Goal: Task Accomplishment & Management: Use online tool/utility

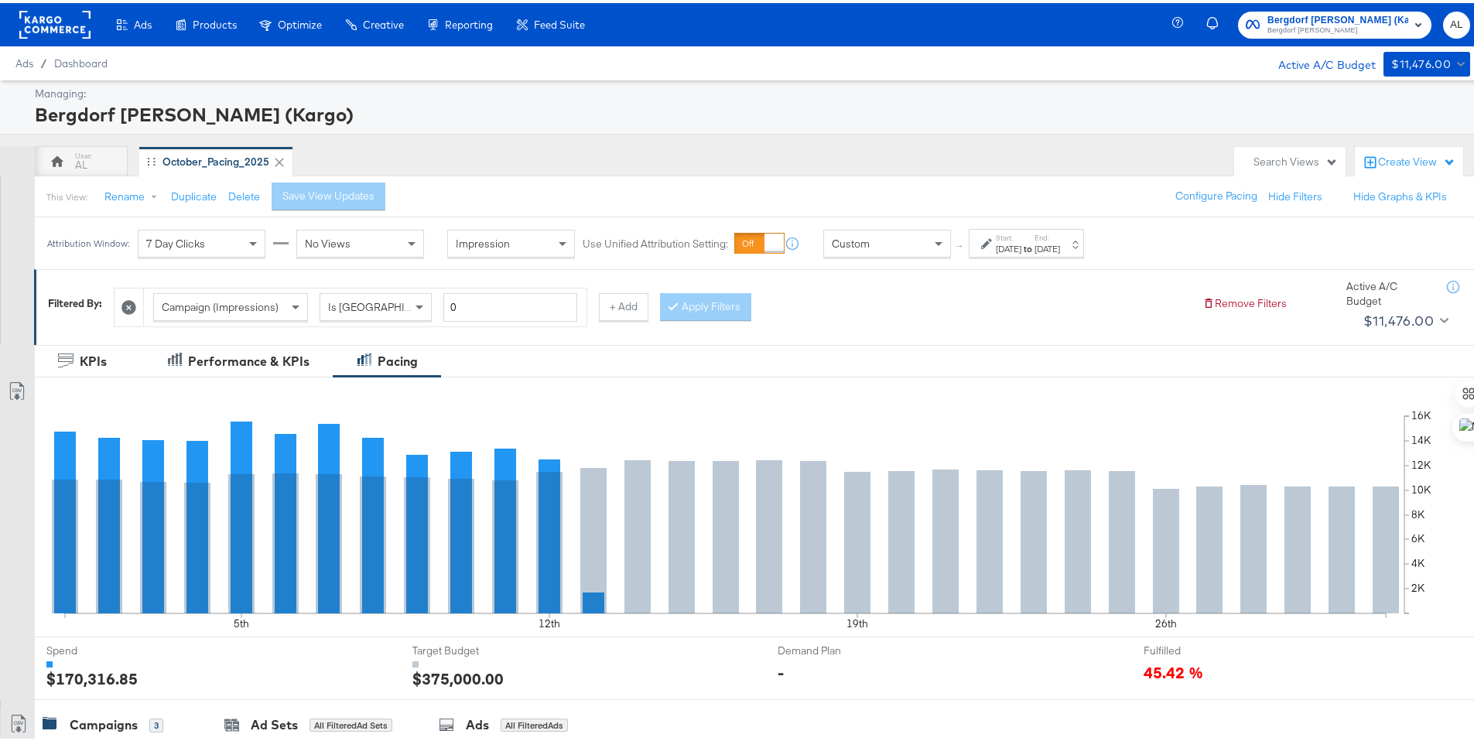
click at [974, 241] on div "Start: [DATE] to End: [DATE]" at bounding box center [1026, 240] width 115 height 29
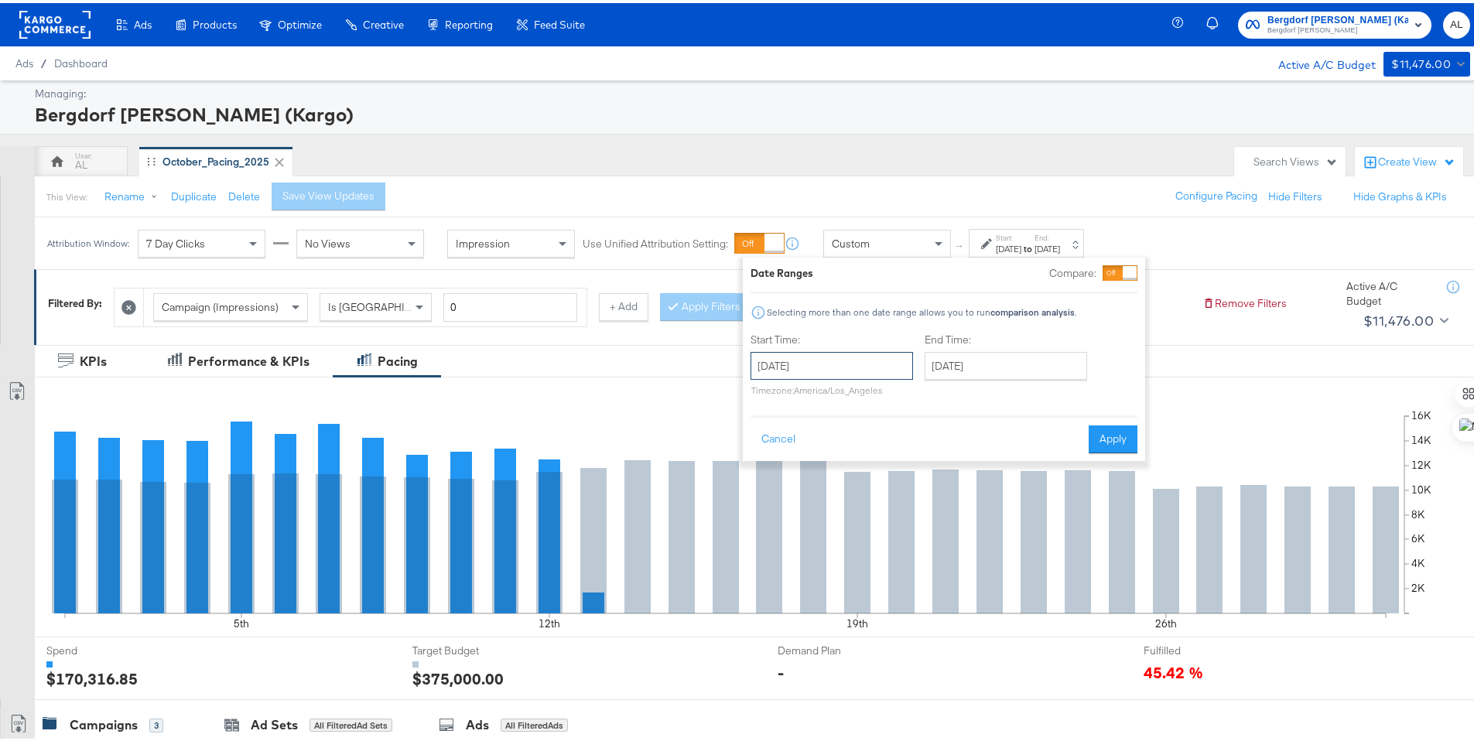
click at [894, 361] on input "[DATE]" at bounding box center [831, 363] width 162 height 28
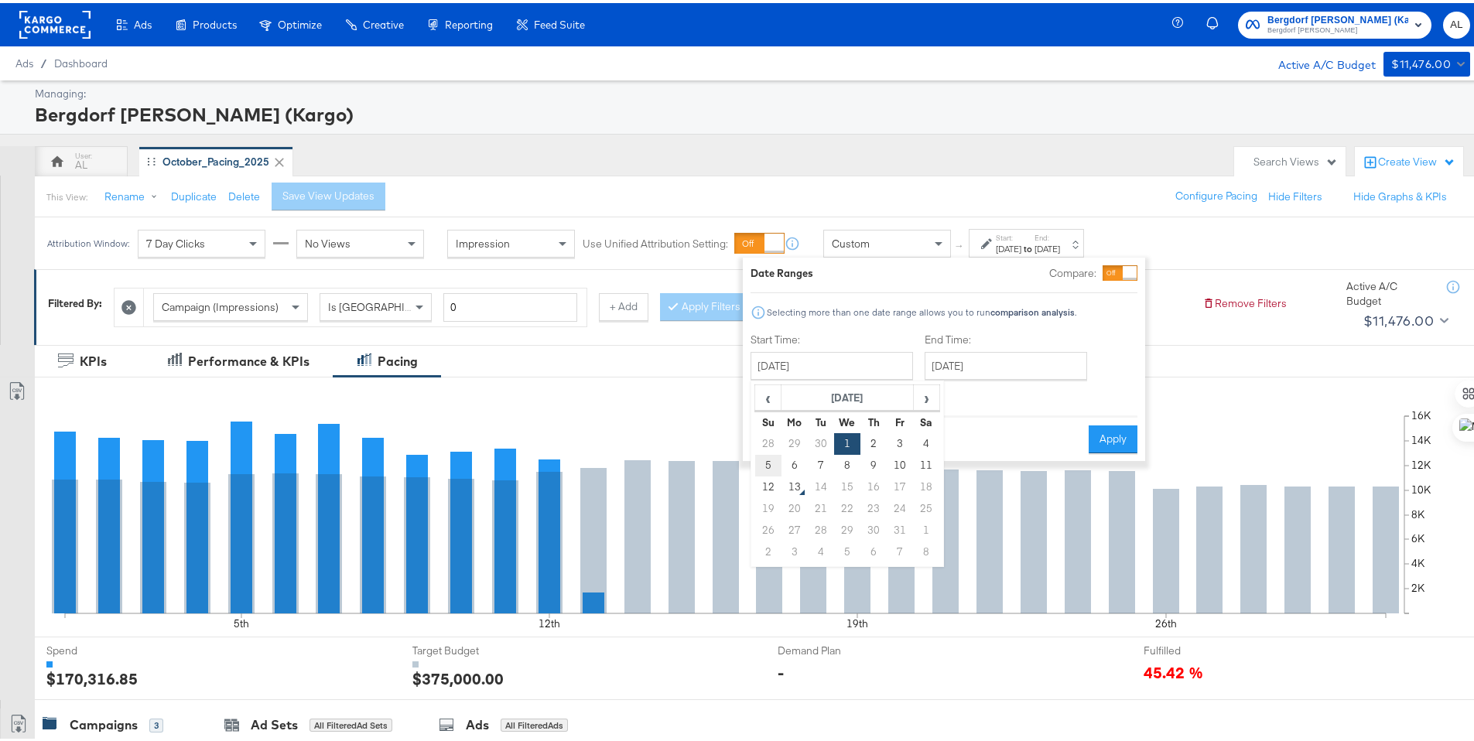
click at [775, 465] on td "5" at bounding box center [768, 463] width 26 height 22
type input "[DATE]"
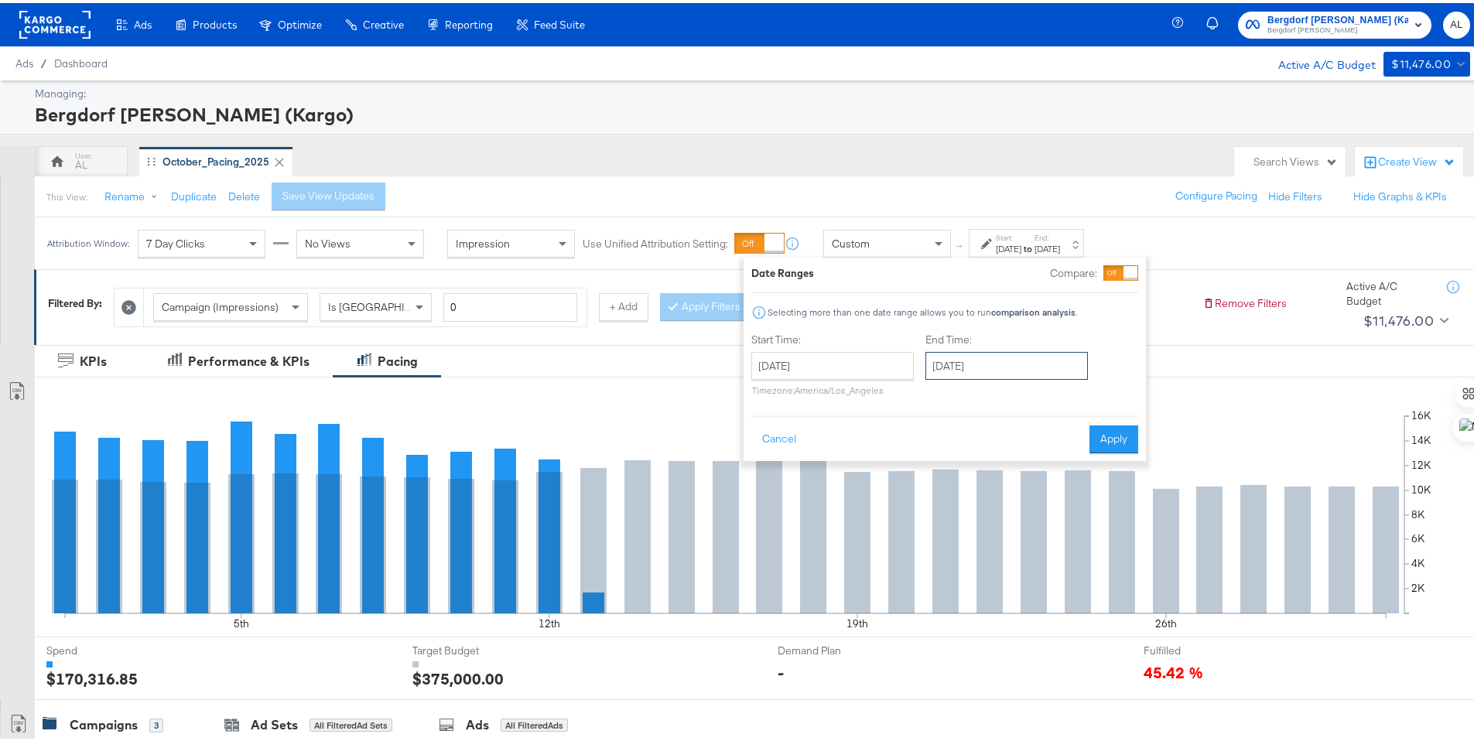
click at [945, 368] on input "[DATE]" at bounding box center [1006, 363] width 162 height 28
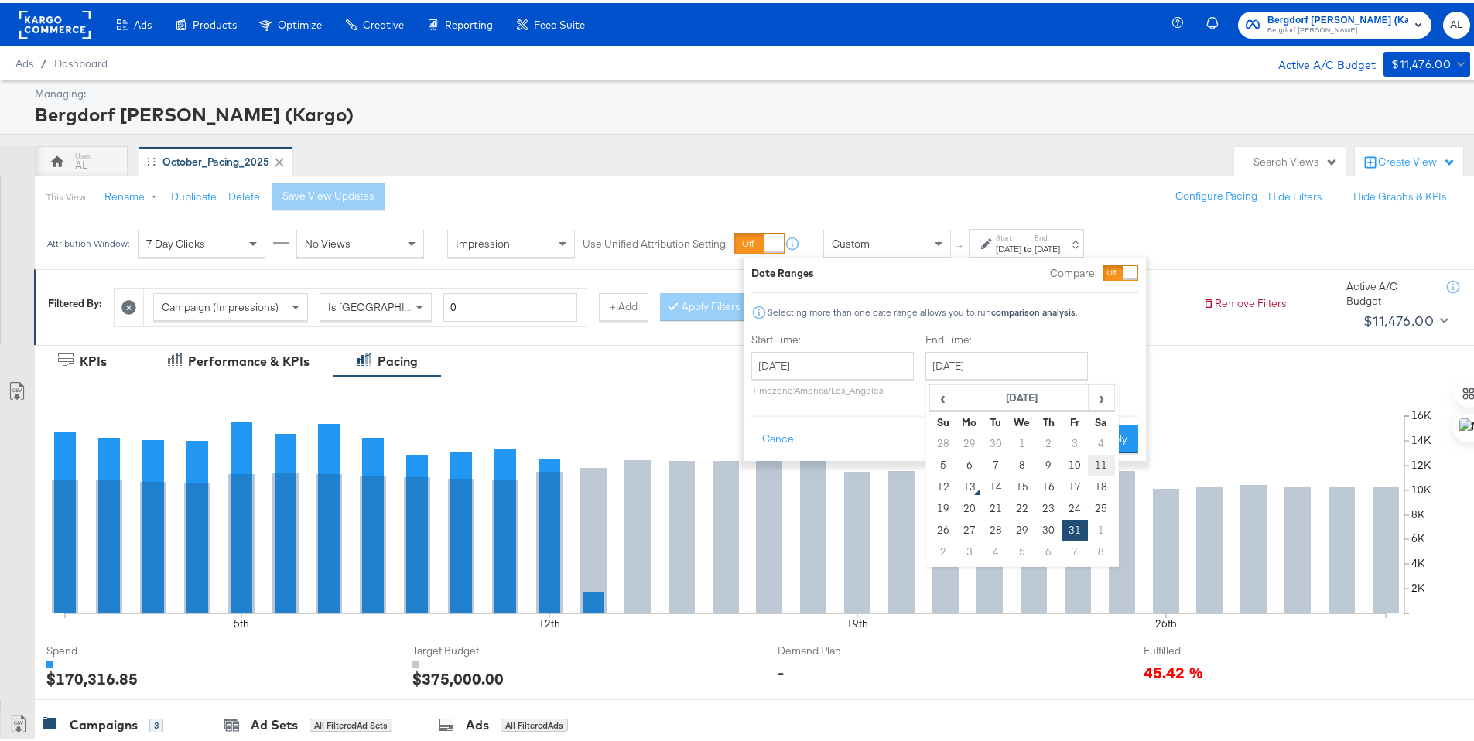
click at [1106, 464] on td "11" at bounding box center [1101, 463] width 26 height 22
type input "[DATE]"
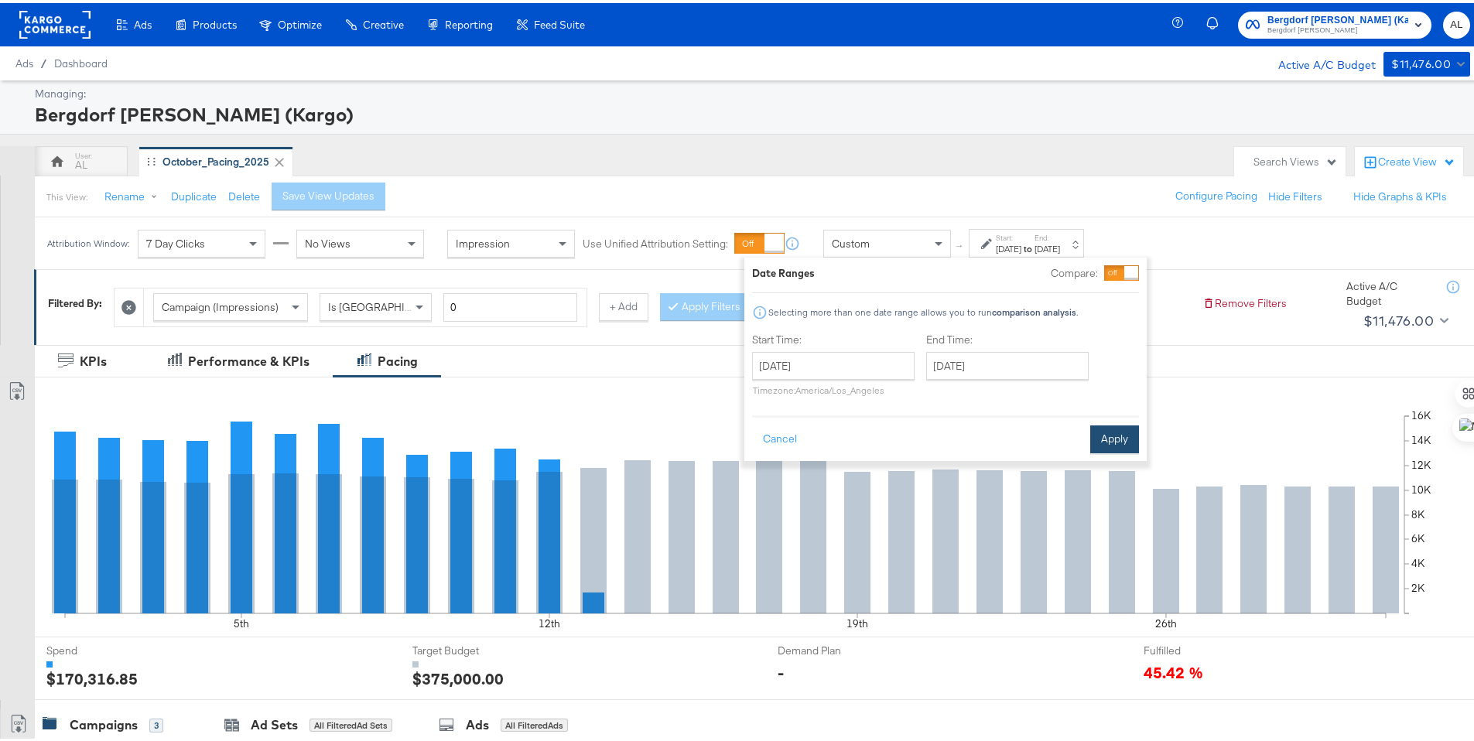
click at [1114, 443] on button "Apply" at bounding box center [1114, 436] width 49 height 28
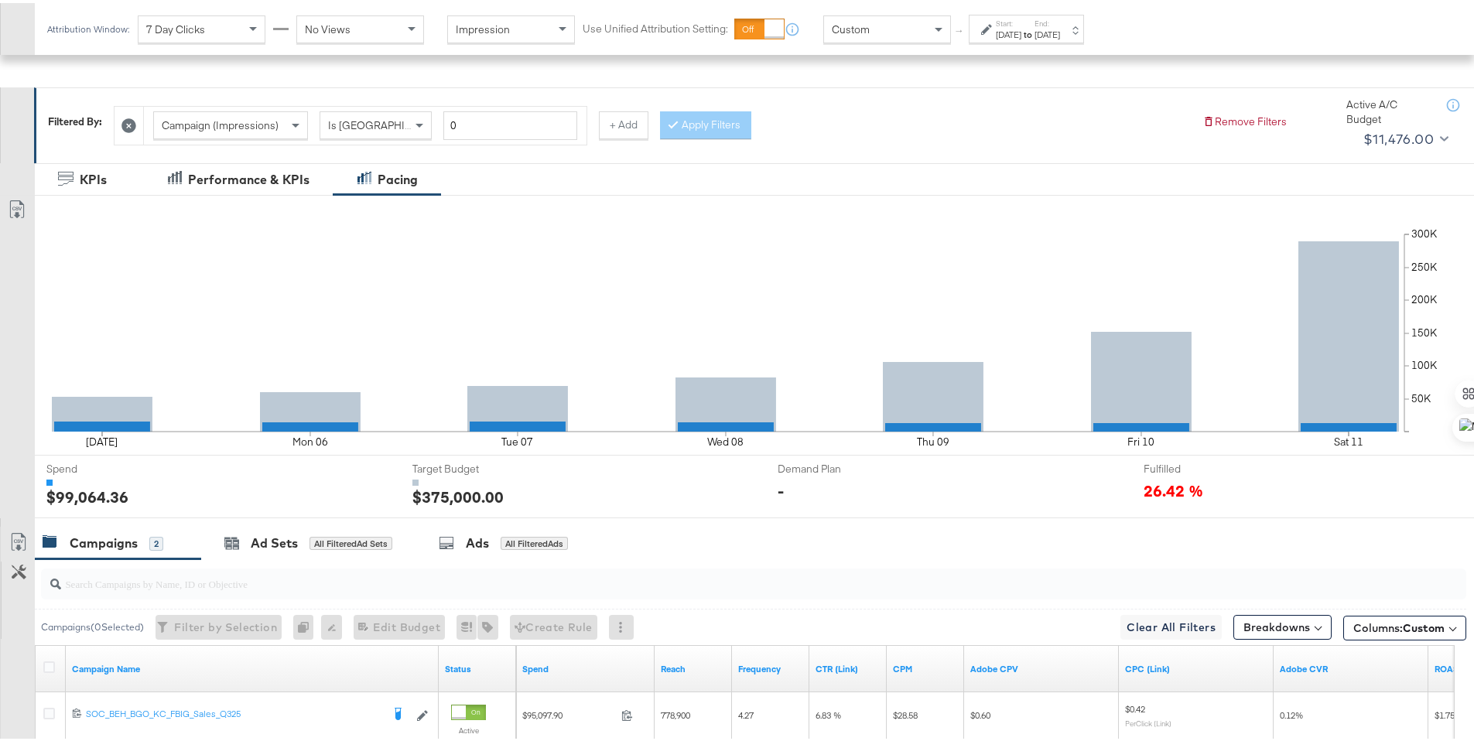
scroll to position [383, 0]
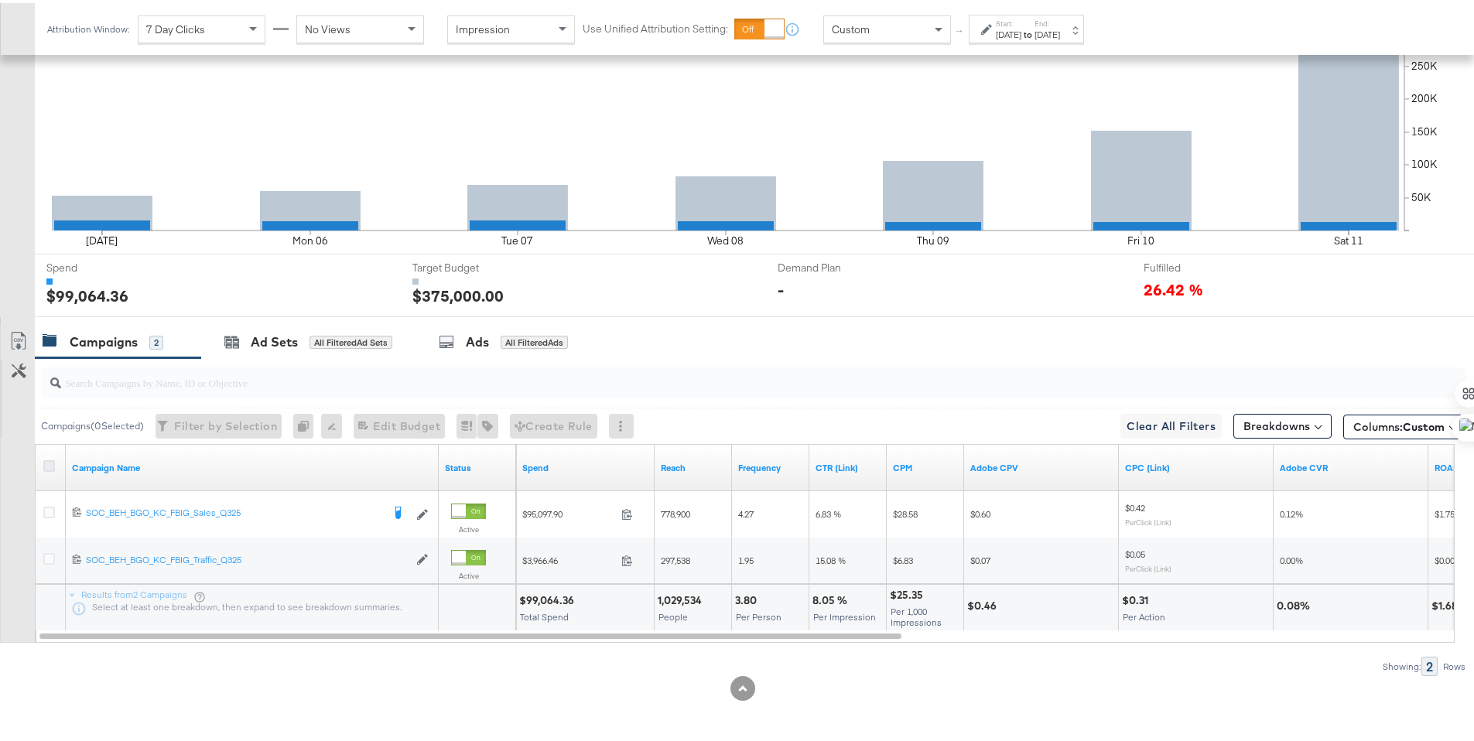
click at [50, 459] on icon at bounding box center [49, 463] width 12 height 12
click at [0, 0] on input "checkbox" at bounding box center [0, 0] width 0 height 0
click at [1386, 424] on span "Columns: Custom" at bounding box center [1398, 423] width 91 height 15
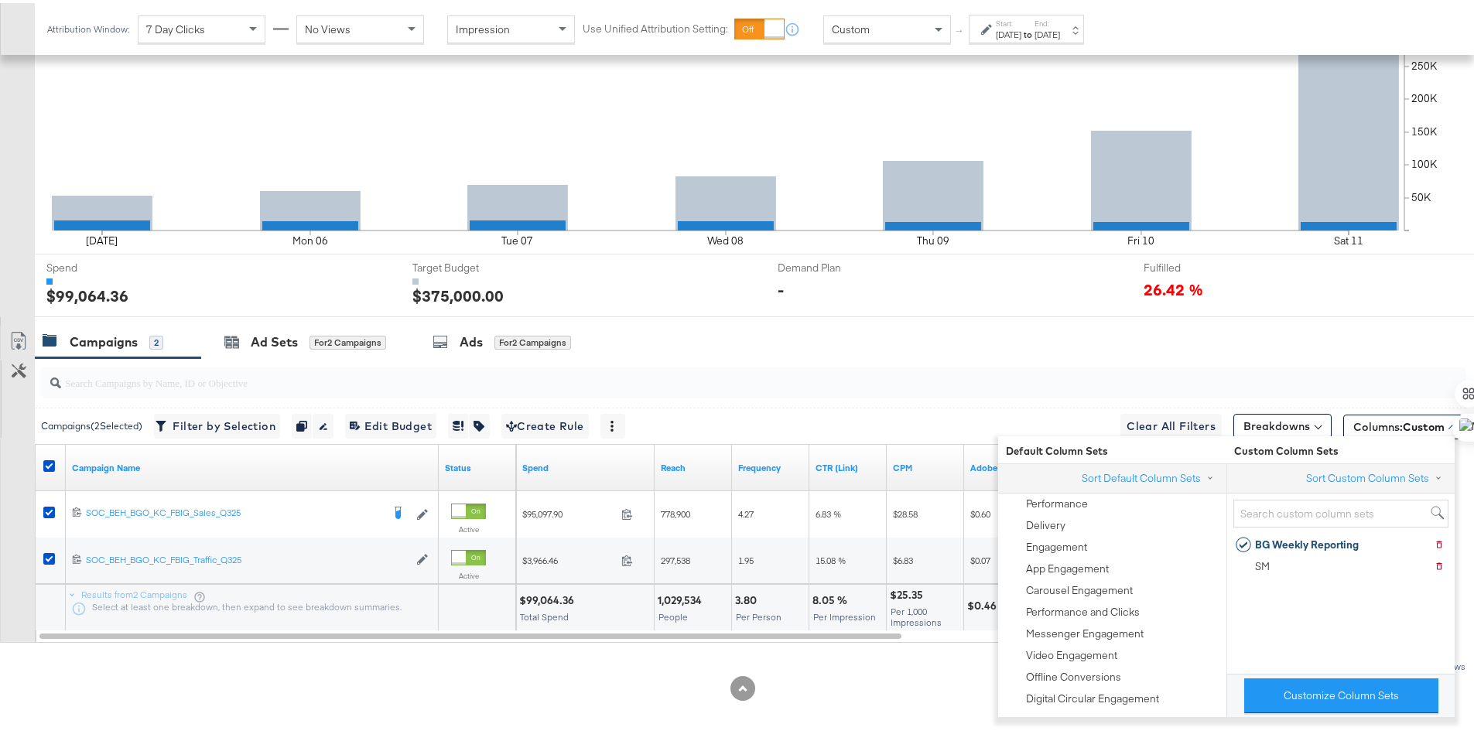
click at [1218, 333] on div "Campaigns 2 Ad Sets for 2 Campaigns Ads for 2 Campaigns" at bounding box center [760, 339] width 1451 height 33
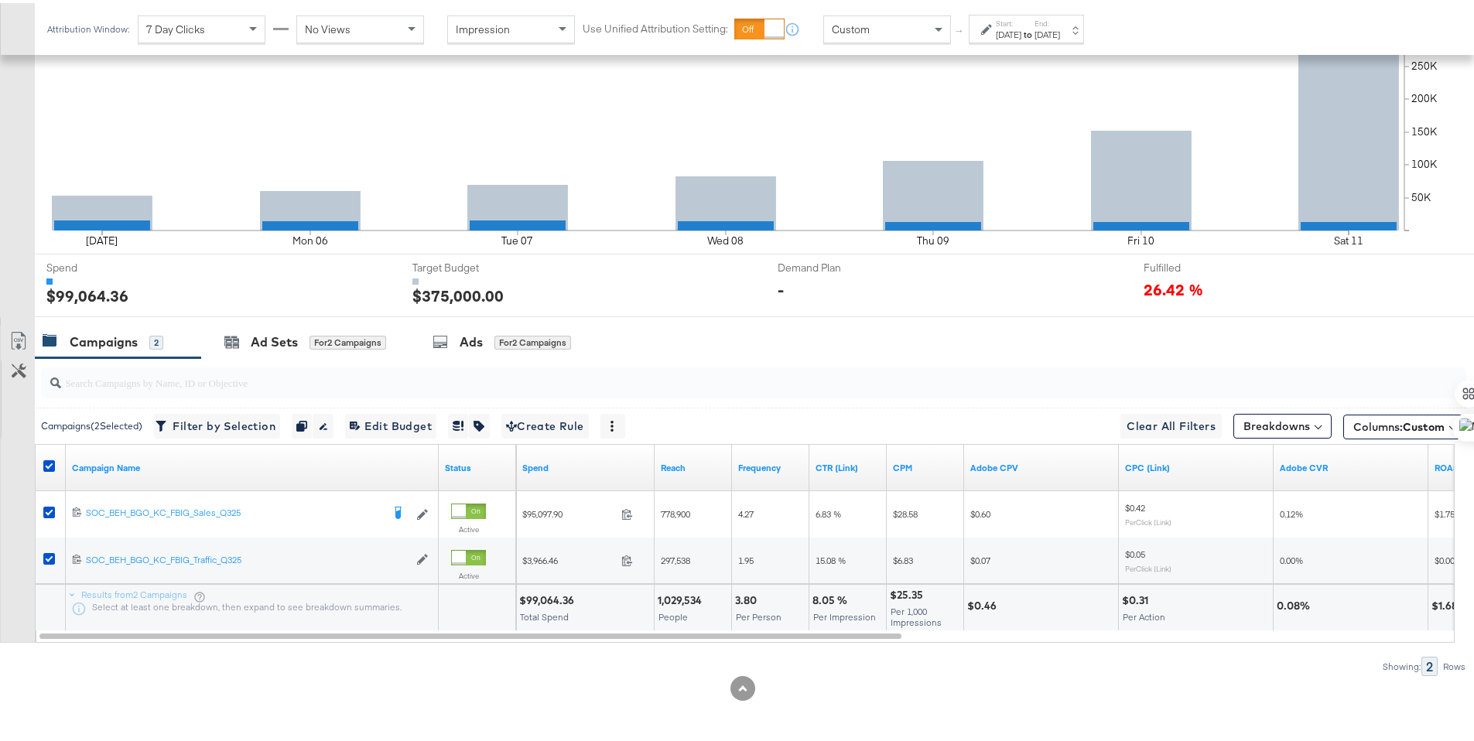
click at [25, 337] on icon at bounding box center [18, 338] width 19 height 19
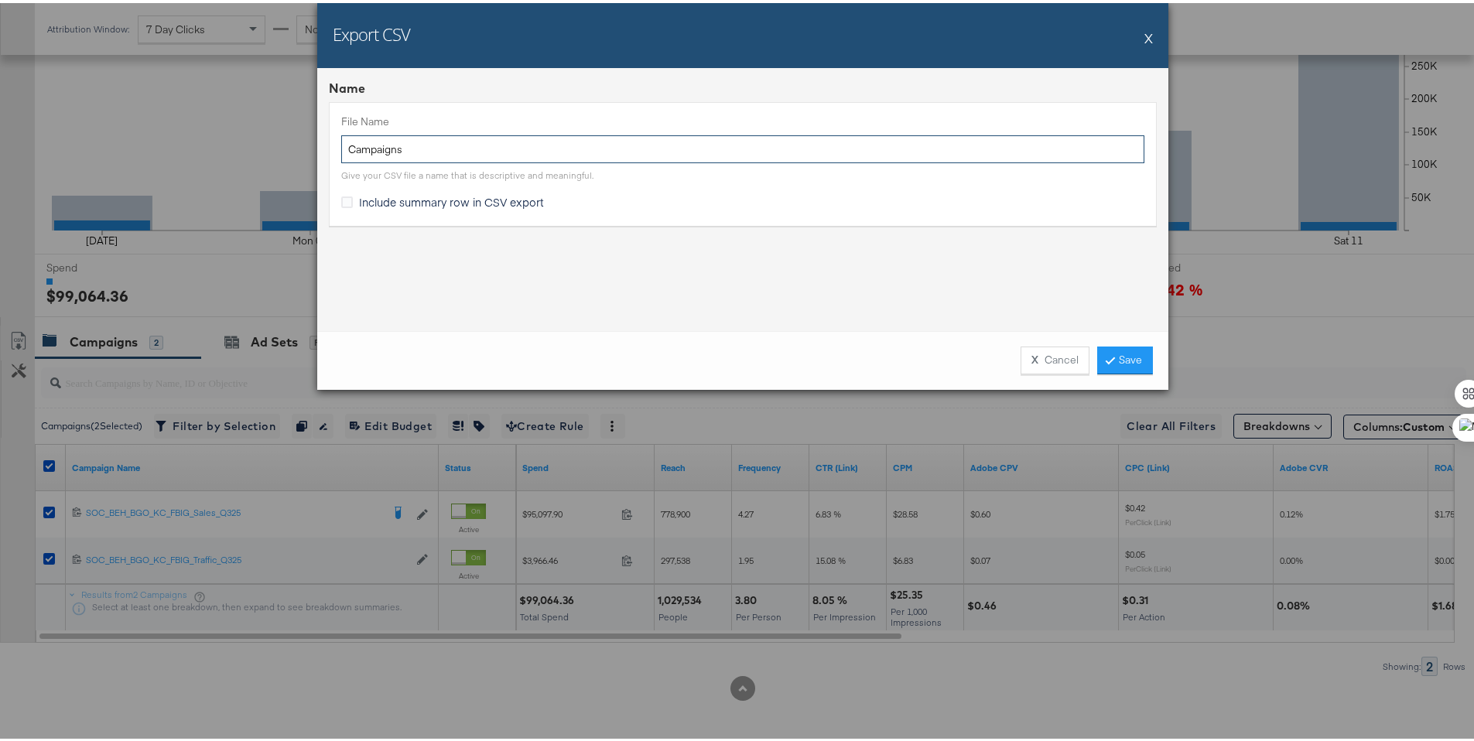
click at [341, 149] on input "Campaigns" at bounding box center [742, 146] width 803 height 29
type input "BG Campaigns"
click at [487, 201] on span "Include summary row in CSV export" at bounding box center [451, 198] width 185 height 15
click at [0, 0] on input "Include summary row in CSV export" at bounding box center [0, 0] width 0 height 0
click at [1127, 357] on link "Save" at bounding box center [1125, 357] width 56 height 28
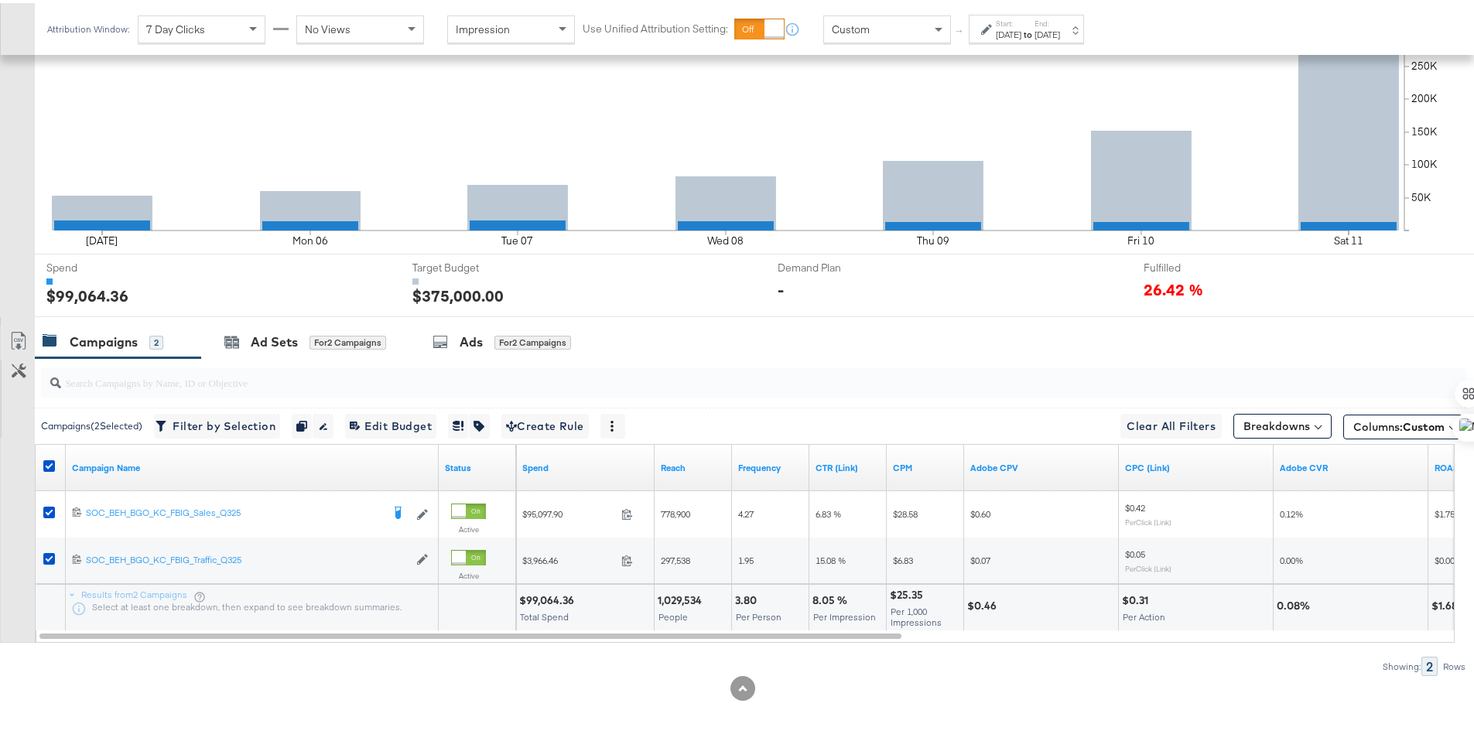
click at [246, 338] on div "Ad Sets for 2 Campaigns" at bounding box center [305, 339] width 162 height 18
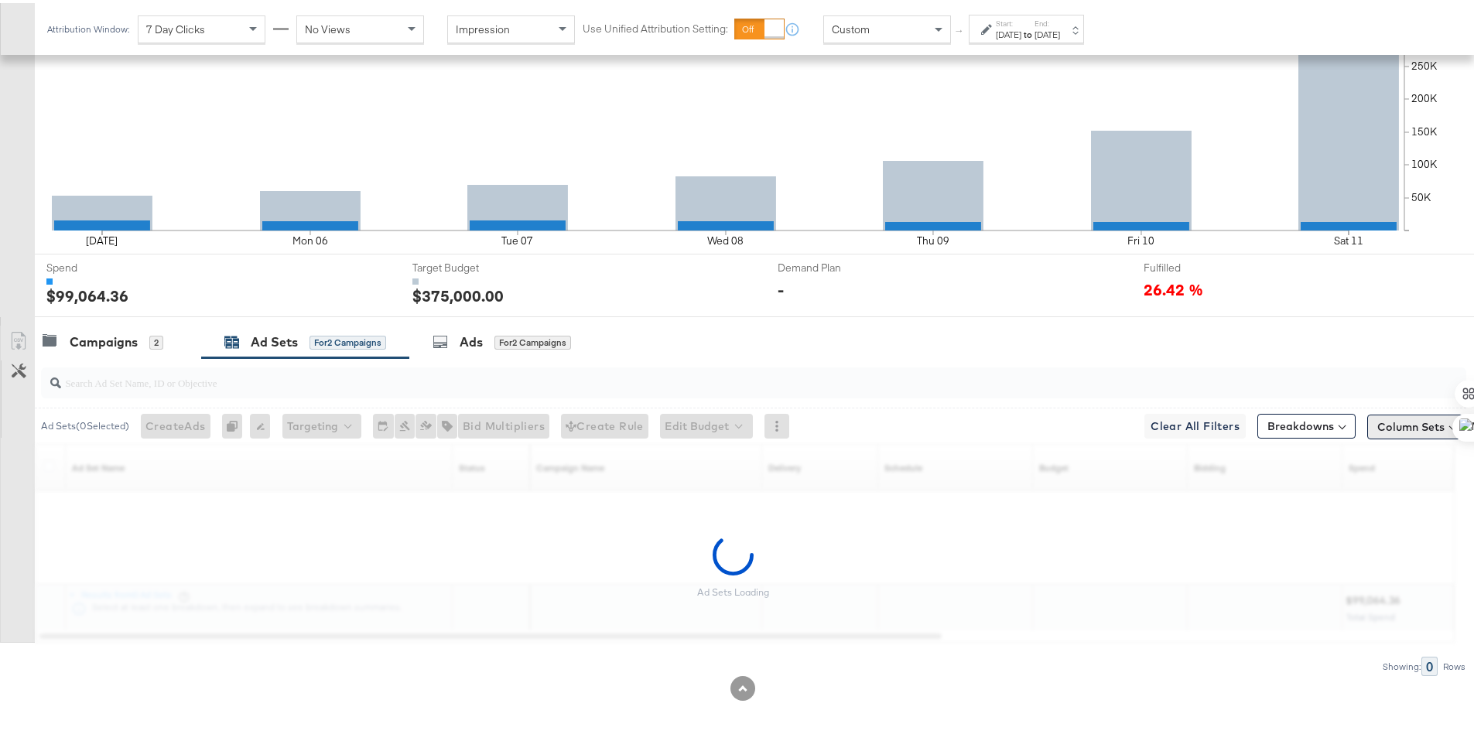
click at [1376, 427] on button "Column Sets" at bounding box center [1416, 424] width 99 height 25
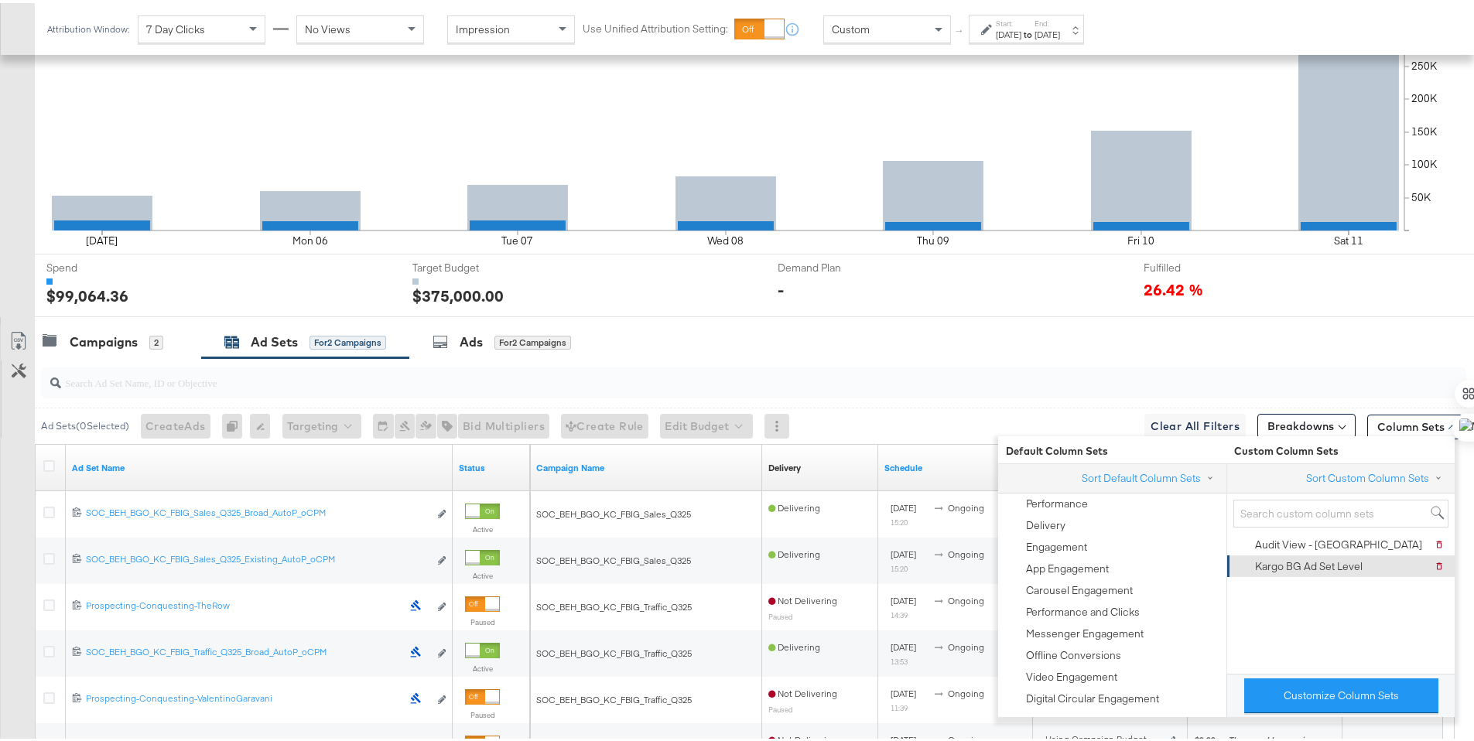
click at [1355, 562] on div "Kargo BG Ad Set Level" at bounding box center [1309, 563] width 108 height 15
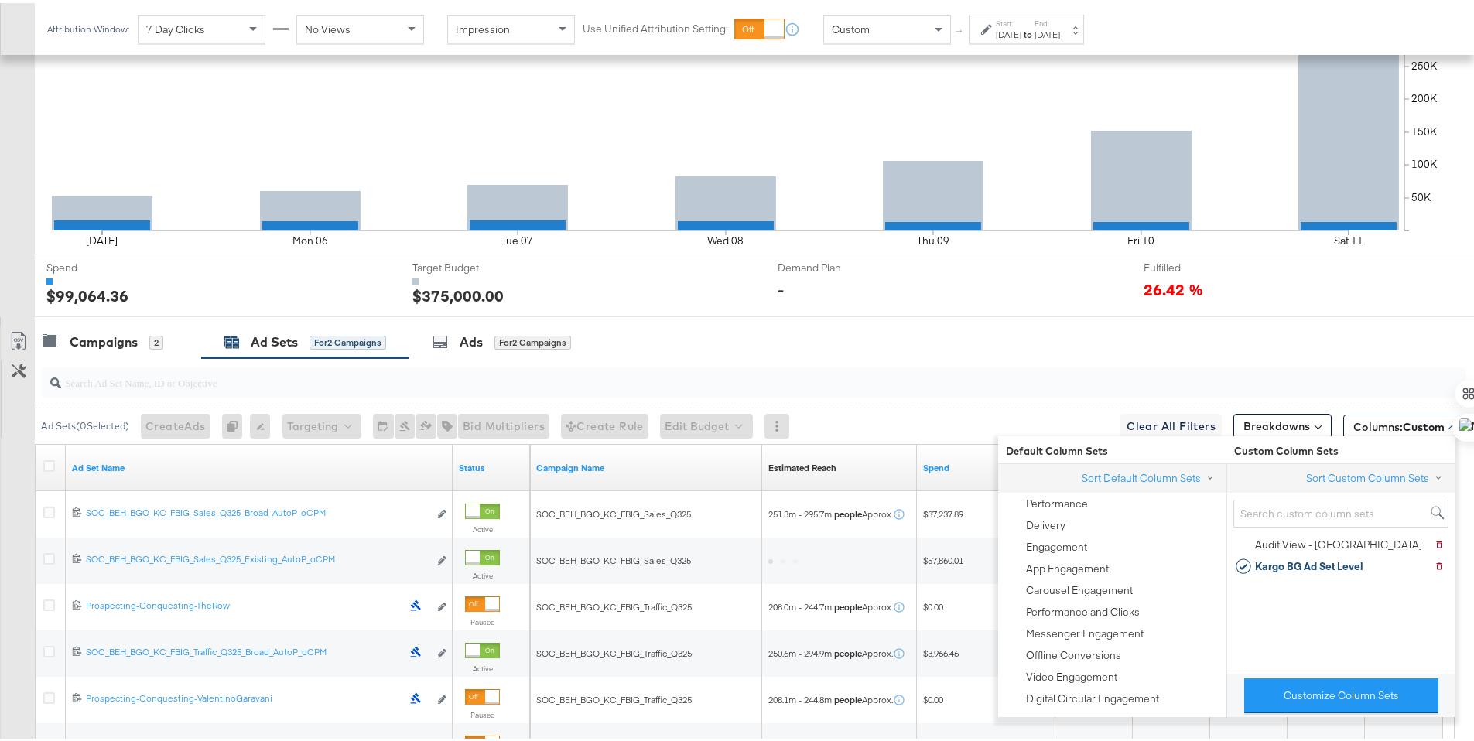
click at [1335, 286] on div "26.42 %" at bounding box center [1308, 286] width 331 height 22
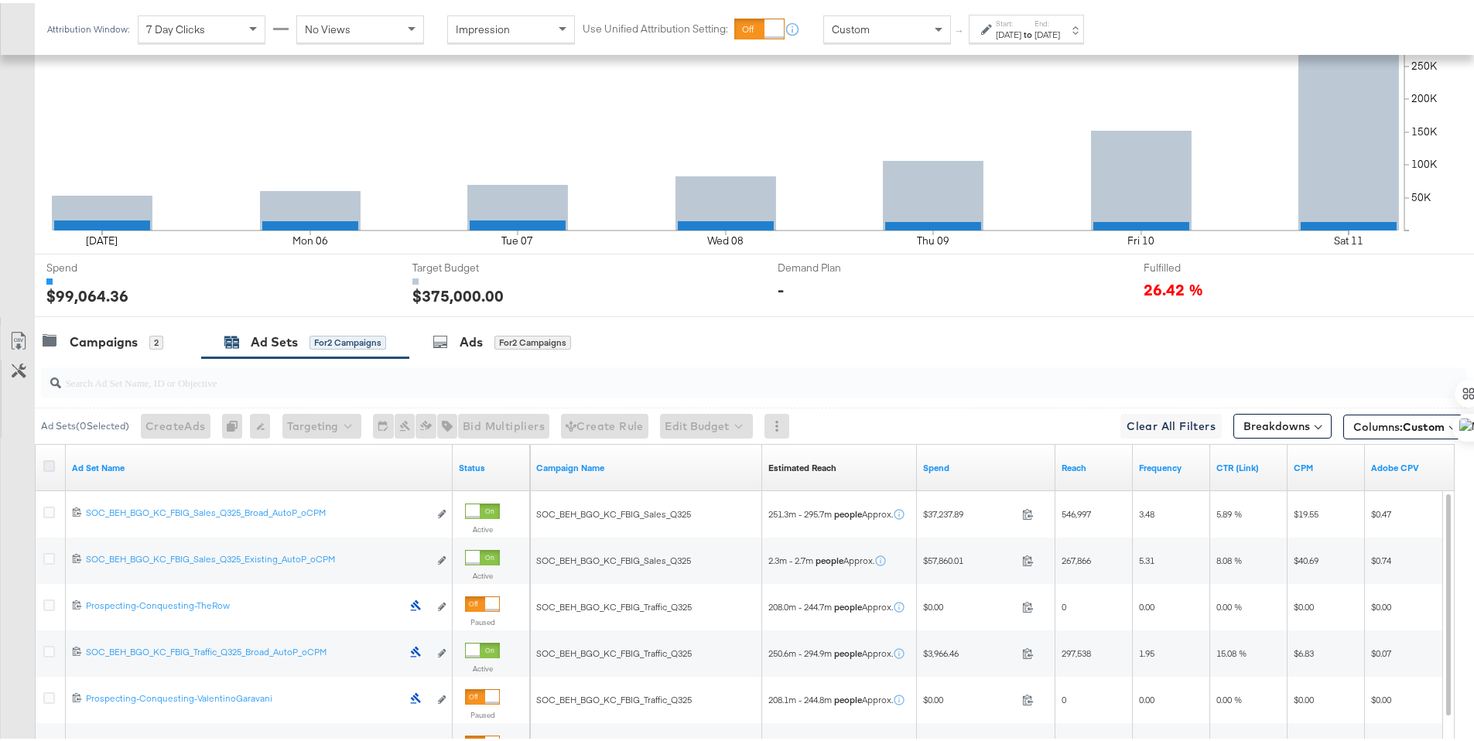
click at [51, 464] on icon at bounding box center [49, 463] width 12 height 12
click at [0, 0] on input "checkbox" at bounding box center [0, 0] width 0 height 0
click at [27, 346] on link "Export as CSV" at bounding box center [18, 340] width 35 height 35
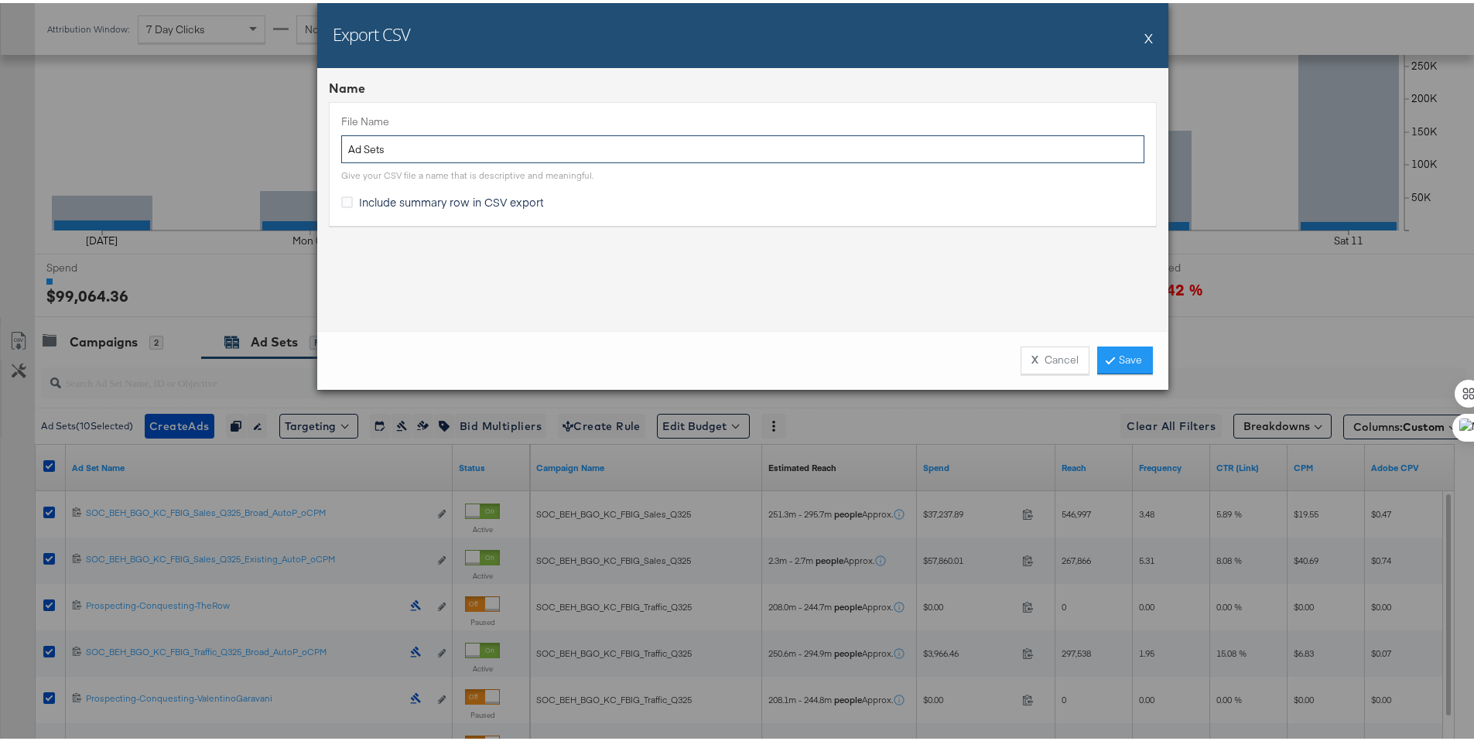
click at [345, 144] on input "Ad Sets" at bounding box center [742, 146] width 803 height 29
type input "BG Ad Sets"
click at [364, 193] on span "Include summary row in CSV export" at bounding box center [451, 198] width 185 height 15
click at [0, 0] on input "Include summary row in CSV export" at bounding box center [0, 0] width 0 height 0
click at [1133, 357] on link "Save" at bounding box center [1125, 357] width 56 height 28
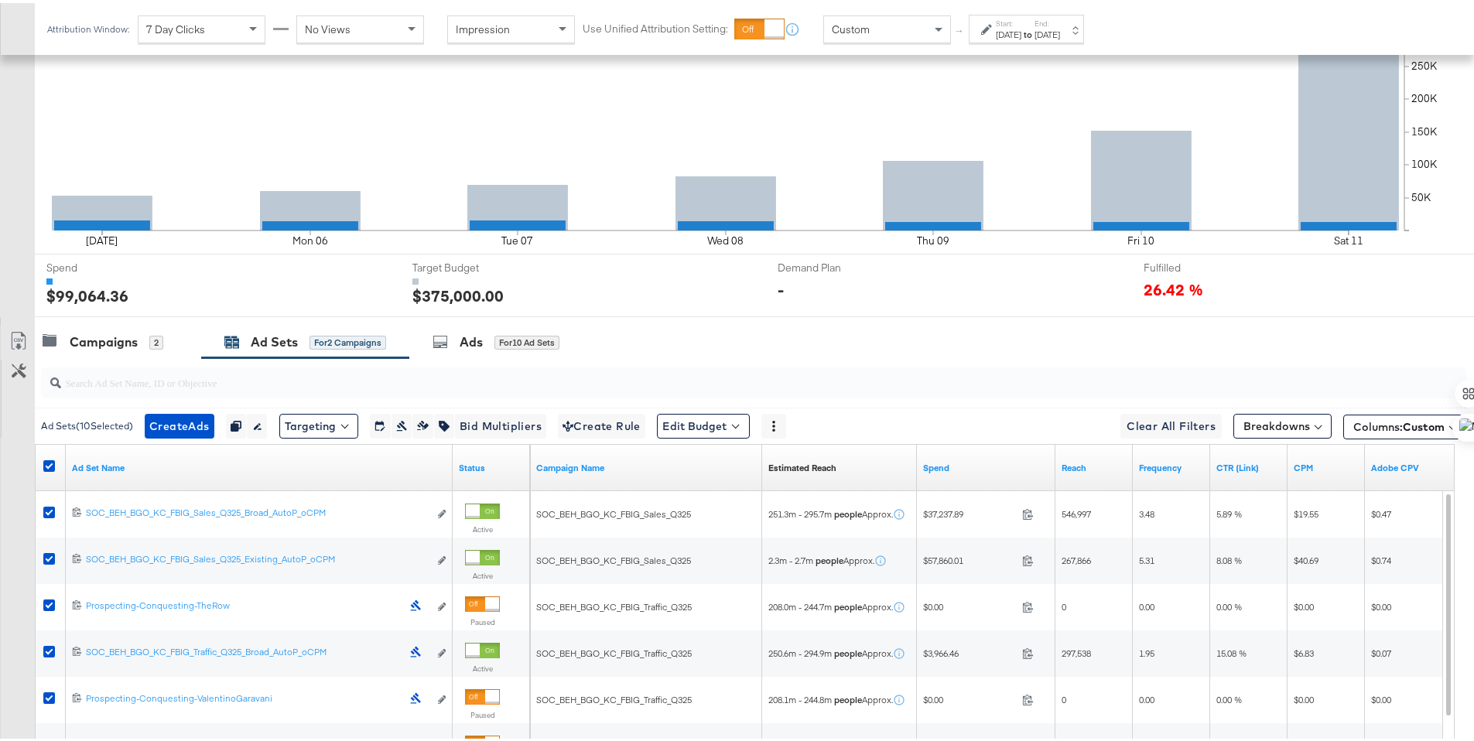
click at [1018, 34] on div "[DATE]" at bounding box center [1009, 32] width 26 height 12
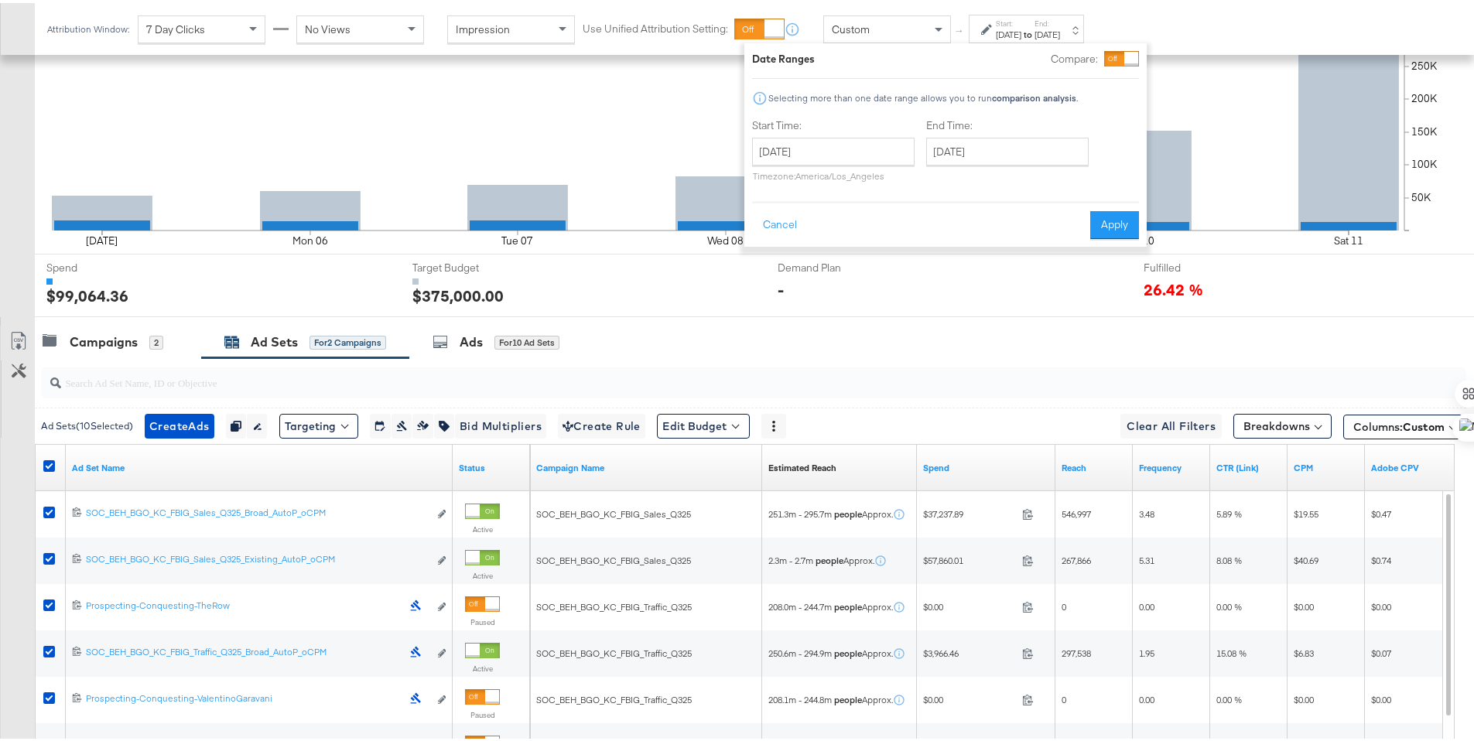
click at [1018, 34] on div "[DATE]" at bounding box center [1009, 32] width 26 height 12
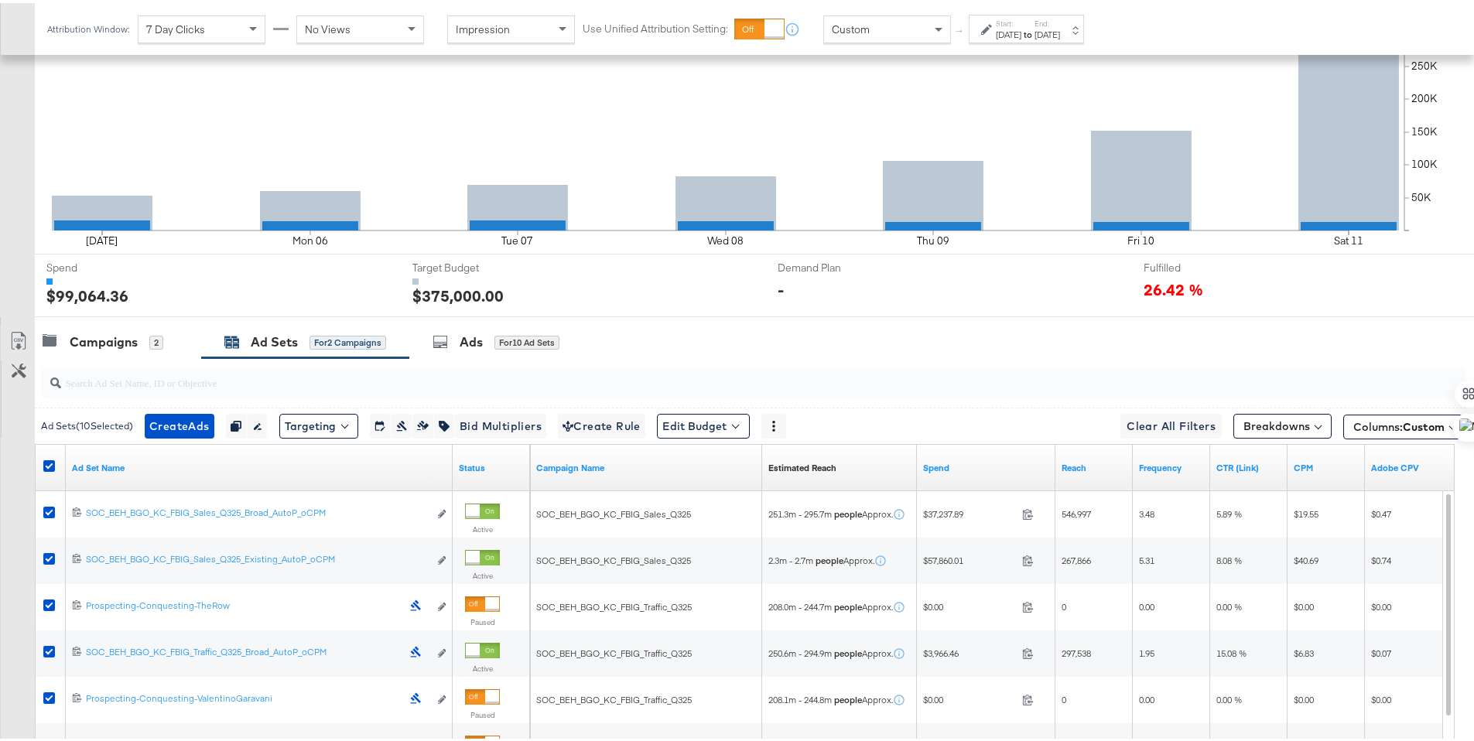
click at [918, 35] on div "Custom" at bounding box center [887, 26] width 126 height 26
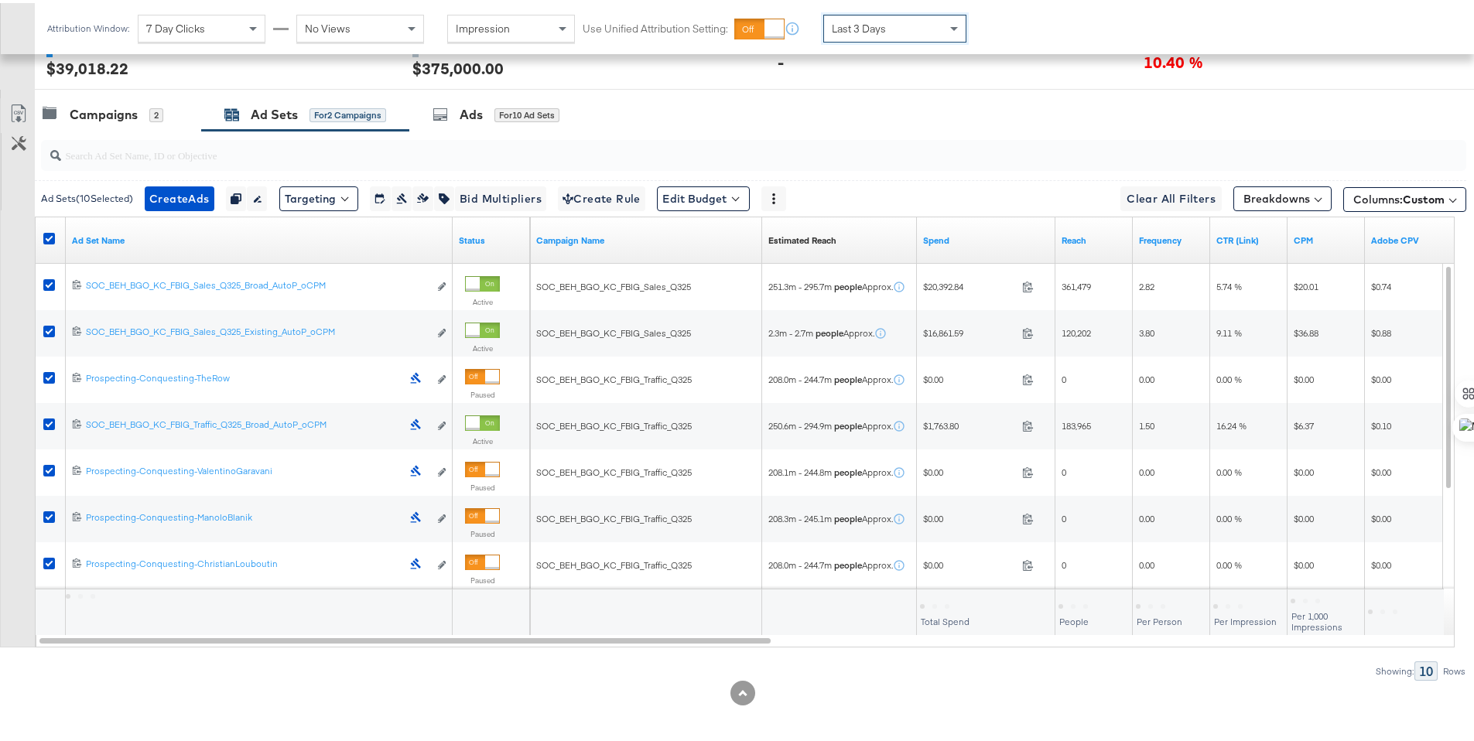
scroll to position [614, 0]
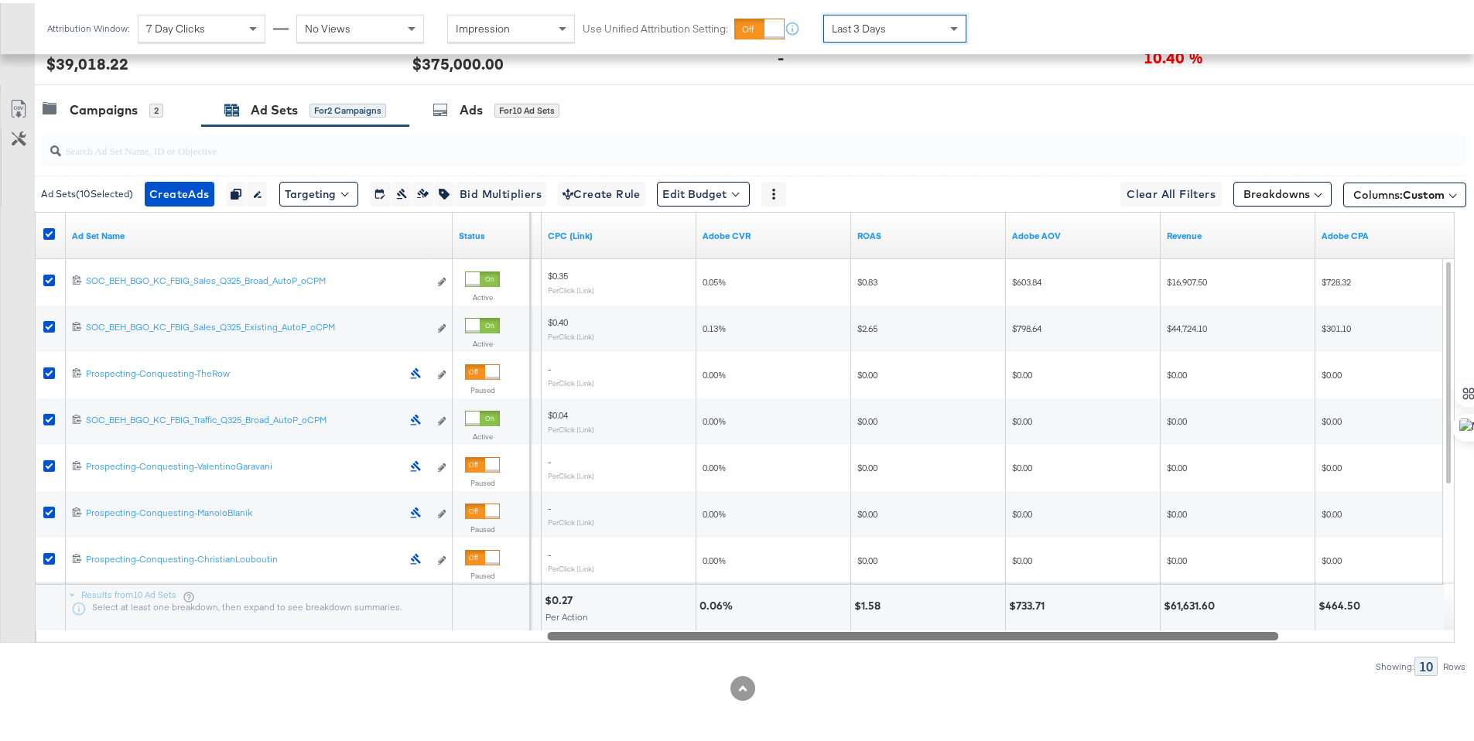
drag, startPoint x: 642, startPoint y: 634, endPoint x: 1180, endPoint y: 674, distance: 539.1
click at [1180, 674] on div "KPIs Performance & KPIs Pacing Export Pacing Data Fri 10 [DATE] 50K 100K 150K 2…" at bounding box center [742, 234] width 1485 height 1014
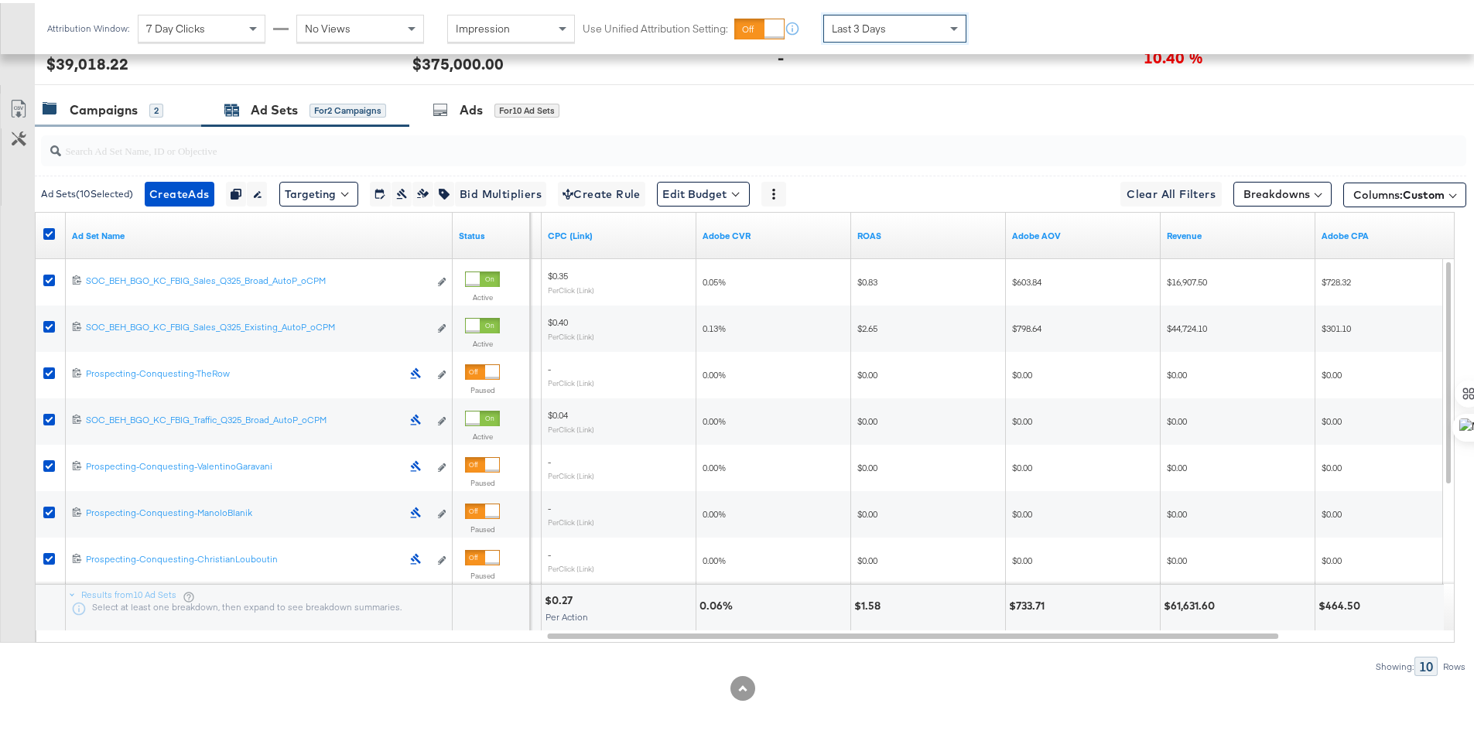
click at [102, 111] on div "Campaigns" at bounding box center [104, 107] width 68 height 18
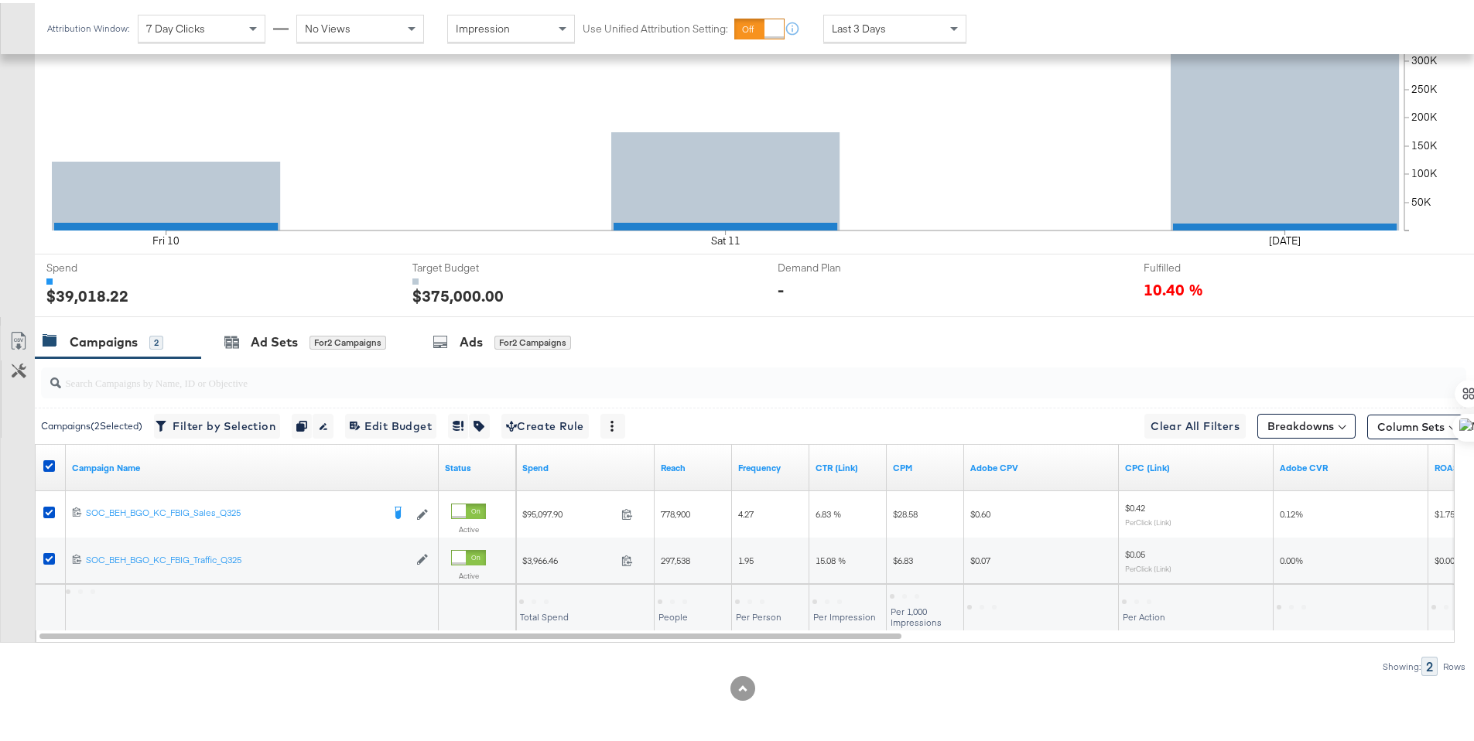
scroll to position [382, 0]
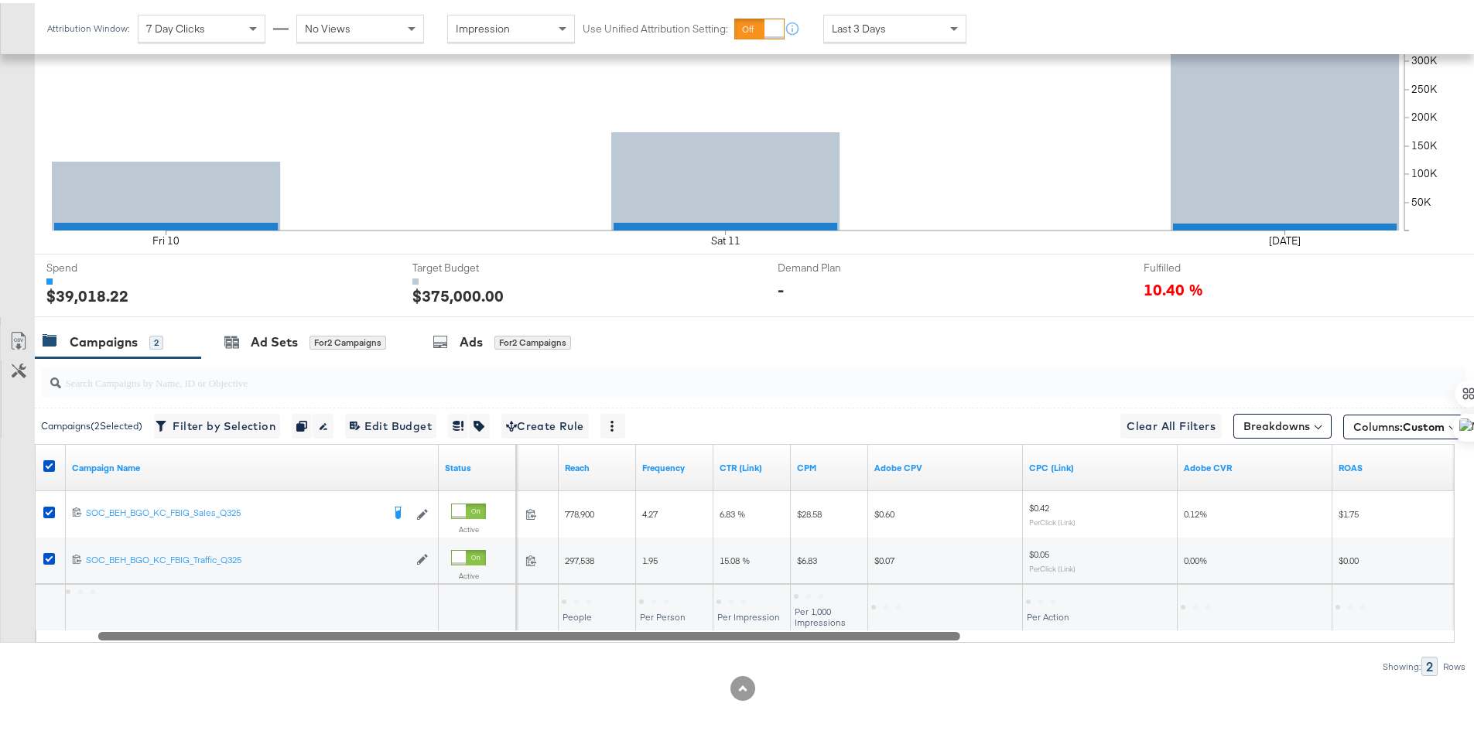
drag, startPoint x: 832, startPoint y: 633, endPoint x: 890, endPoint y: 638, distance: 58.3
click at [890, 638] on div at bounding box center [529, 632] width 862 height 13
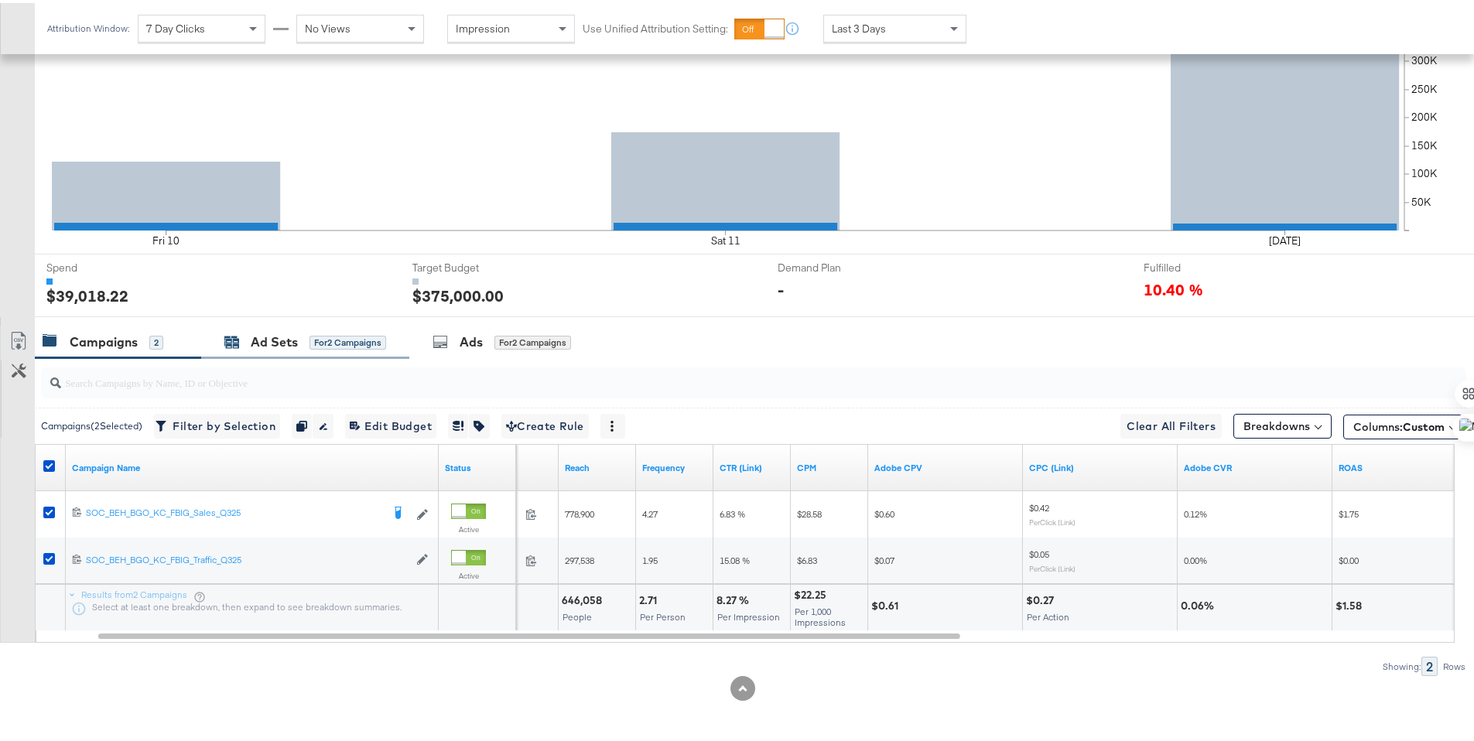
click at [274, 340] on div "Ad Sets" at bounding box center [274, 339] width 47 height 18
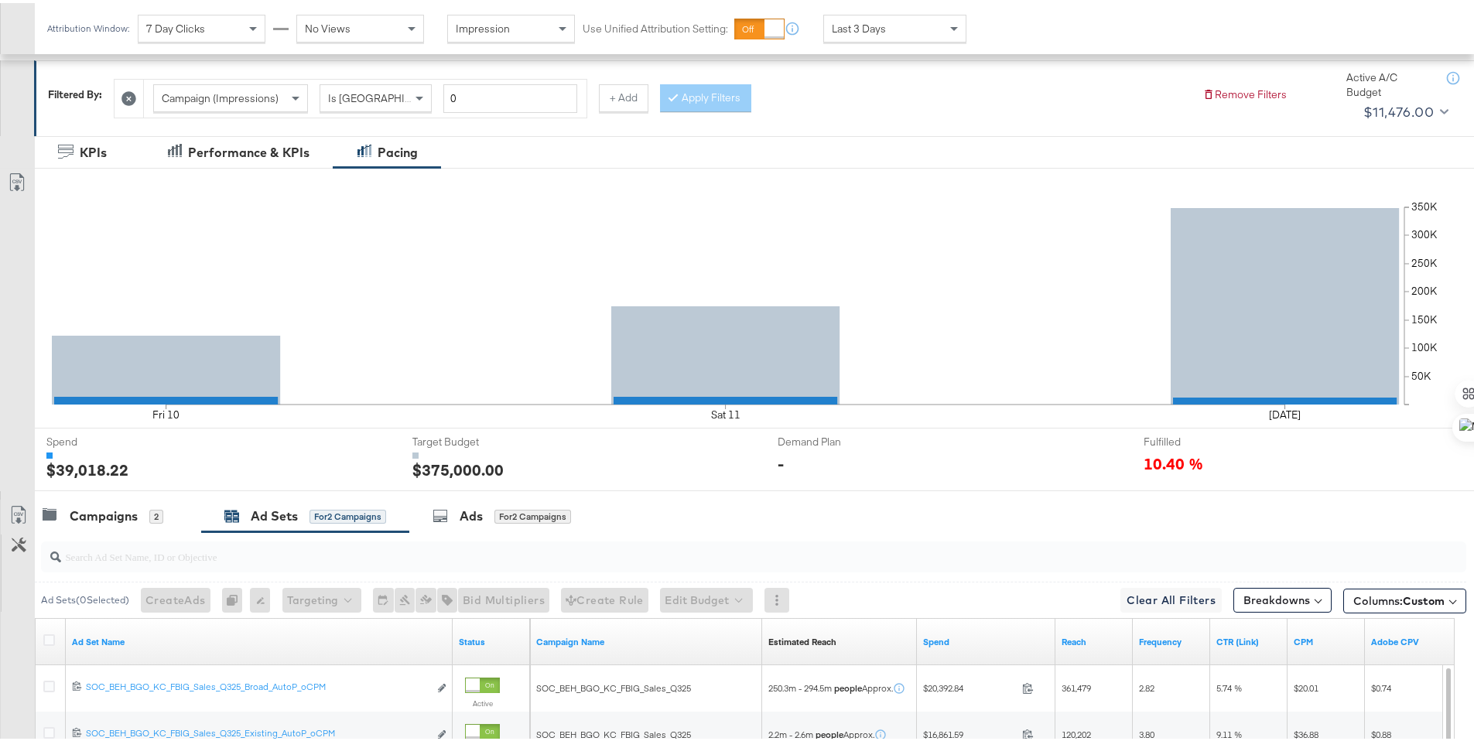
scroll to position [0, 0]
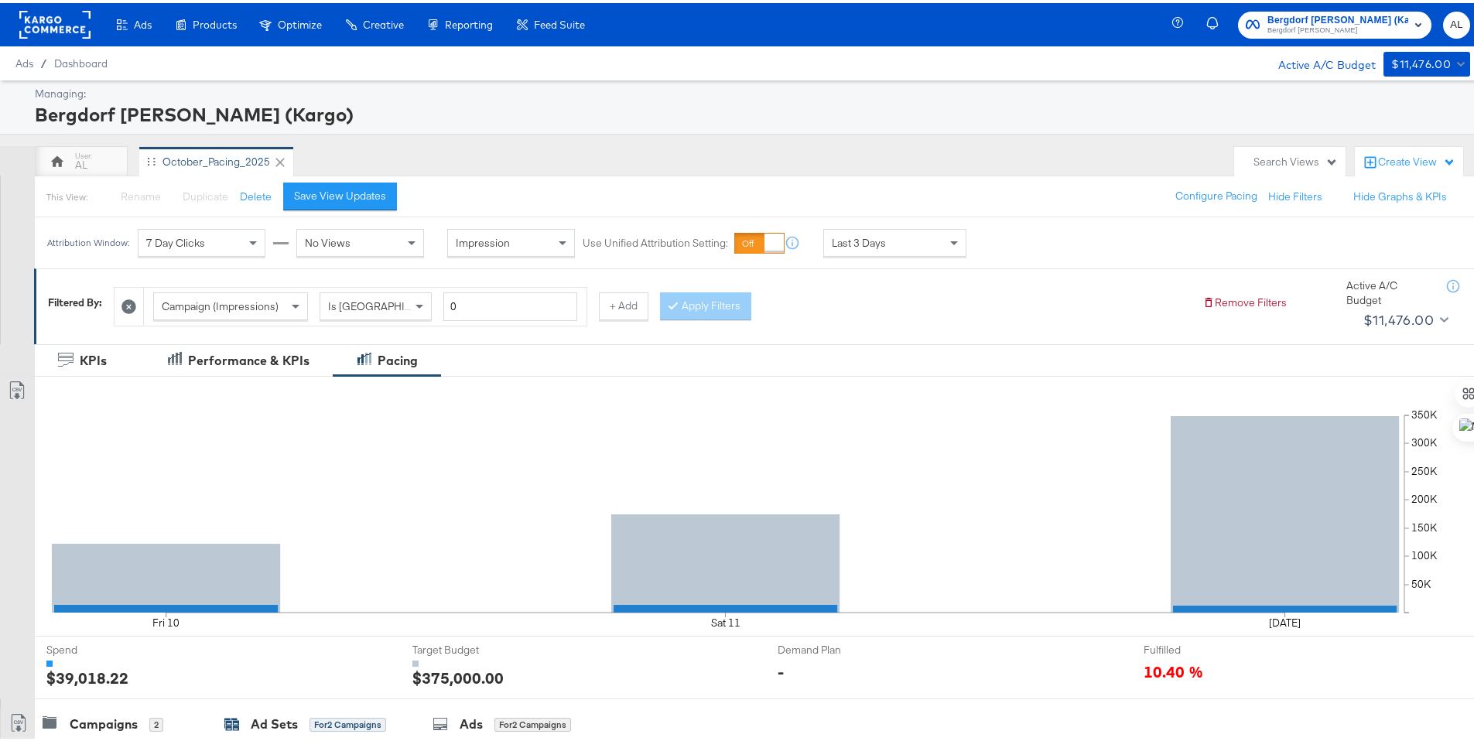
click at [51, 24] on rect at bounding box center [54, 22] width 71 height 28
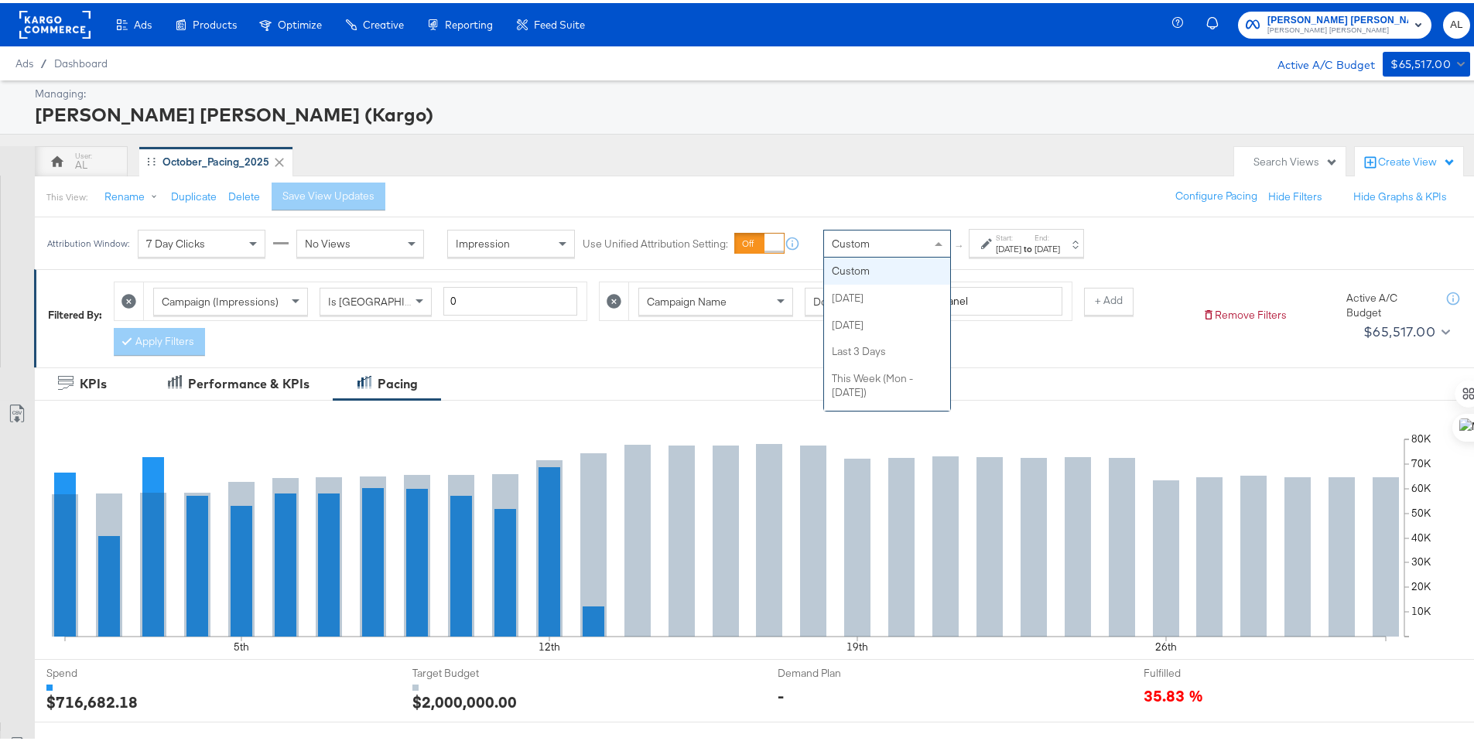
click at [918, 253] on div "Custom" at bounding box center [887, 240] width 126 height 26
click at [993, 247] on div "Start: [DATE] to End: [DATE]" at bounding box center [1020, 241] width 79 height 22
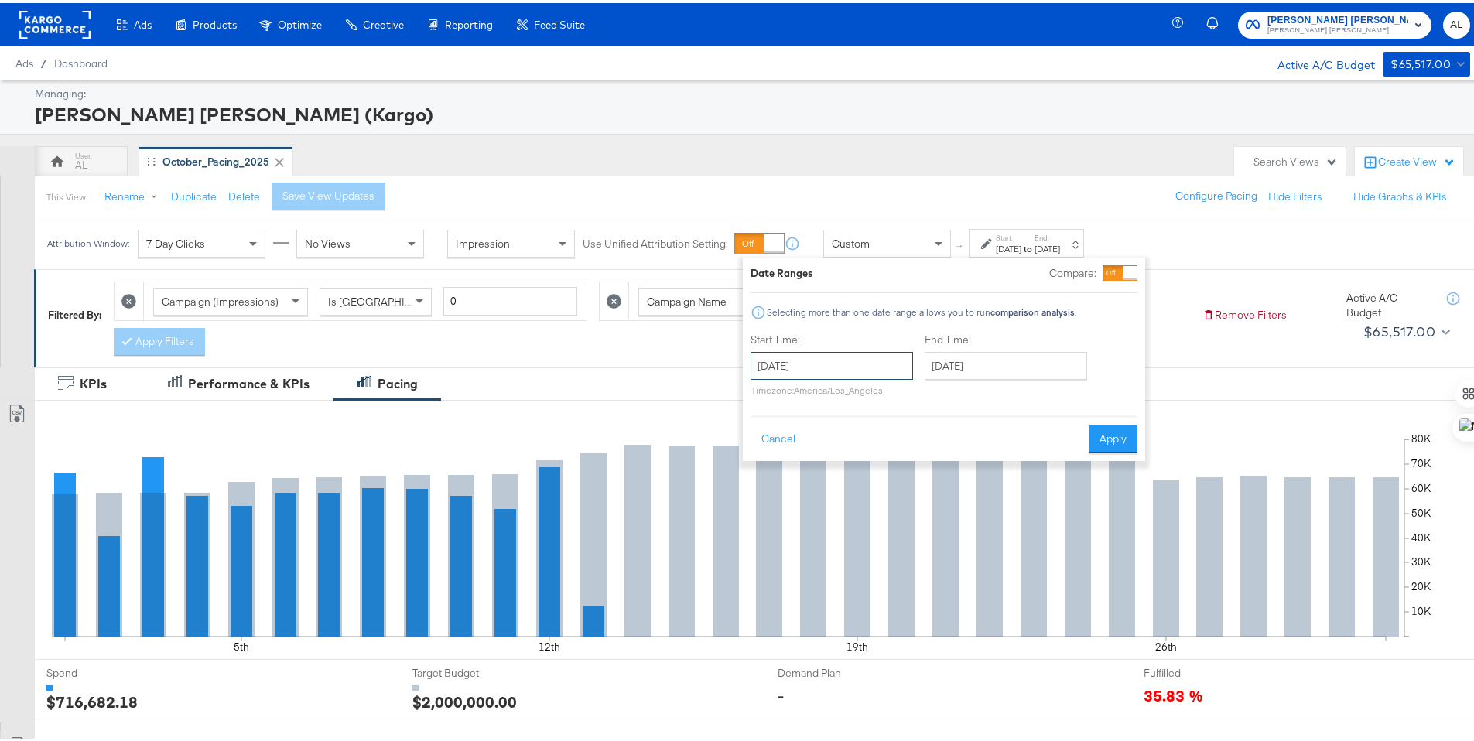
click at [889, 360] on input "[DATE]" at bounding box center [831, 363] width 162 height 28
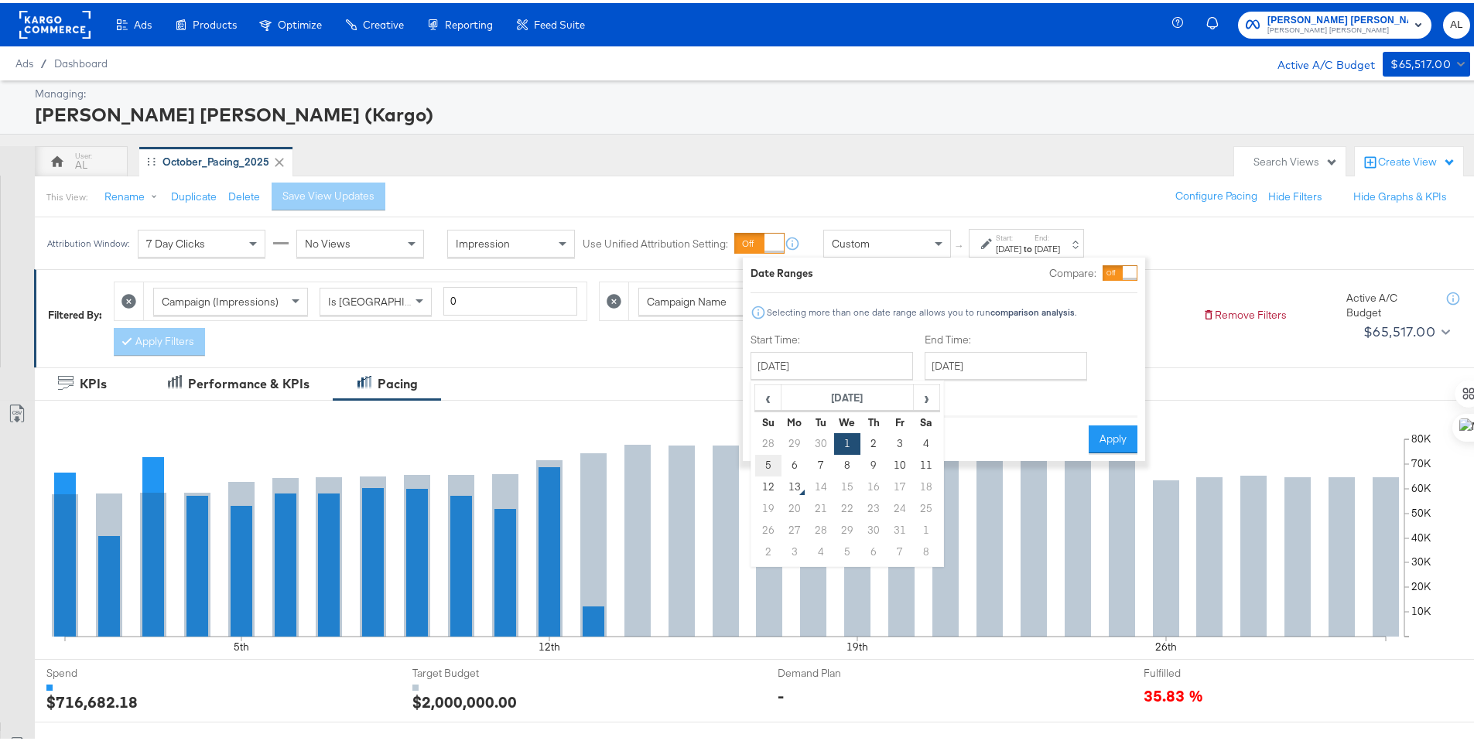
click at [774, 466] on td "5" at bounding box center [768, 463] width 26 height 22
type input "[DATE]"
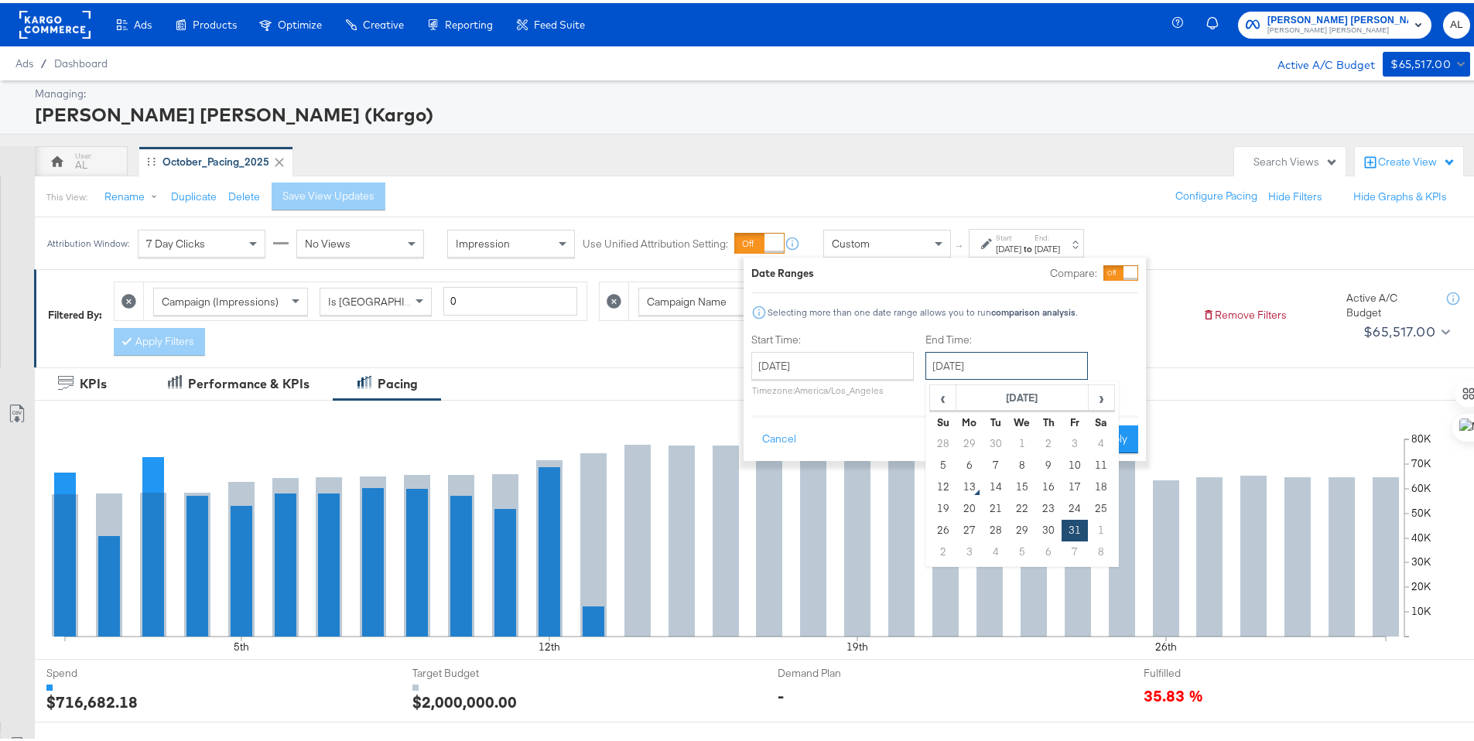
click at [952, 369] on input "[DATE]" at bounding box center [1006, 363] width 162 height 28
click at [1099, 466] on td "11" at bounding box center [1101, 463] width 26 height 22
type input "[DATE]"
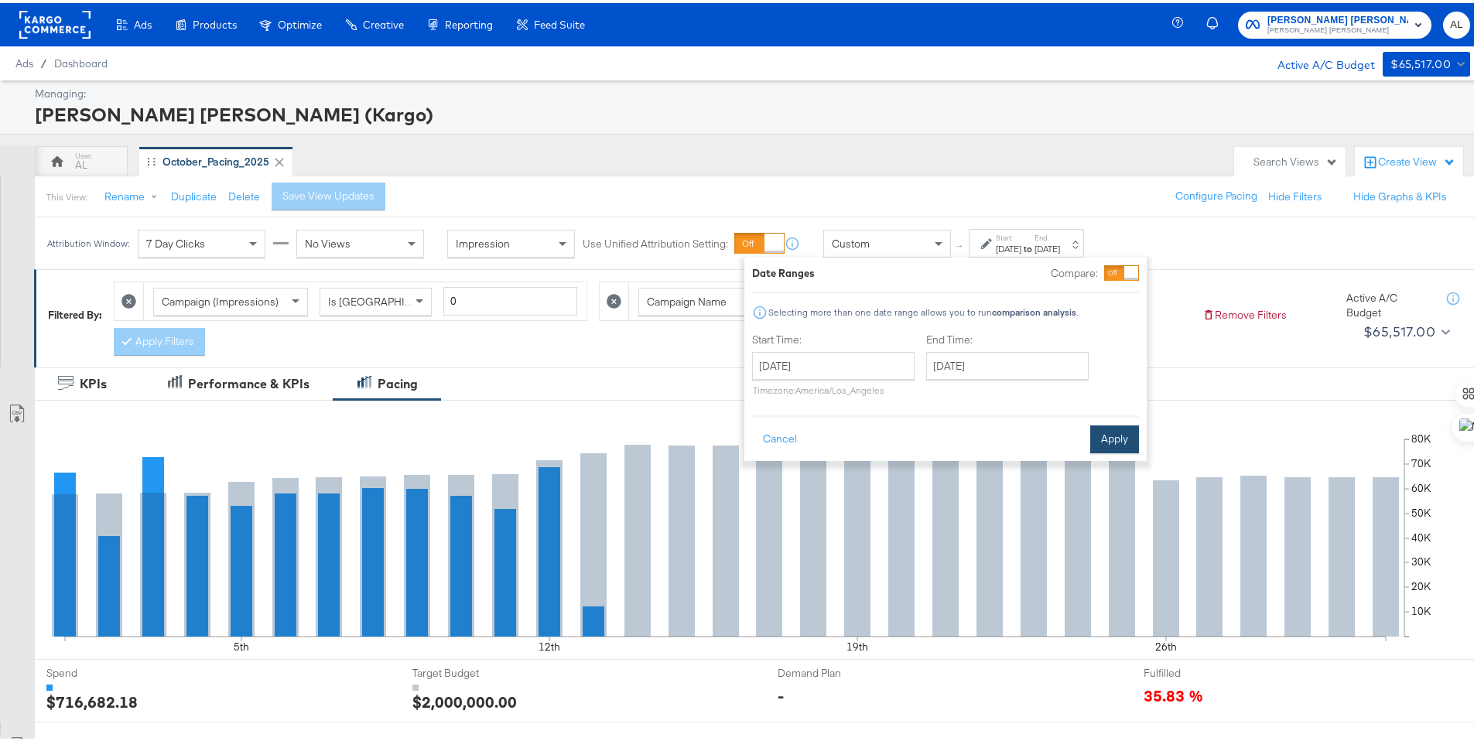
click at [1109, 449] on button "Apply" at bounding box center [1114, 436] width 49 height 28
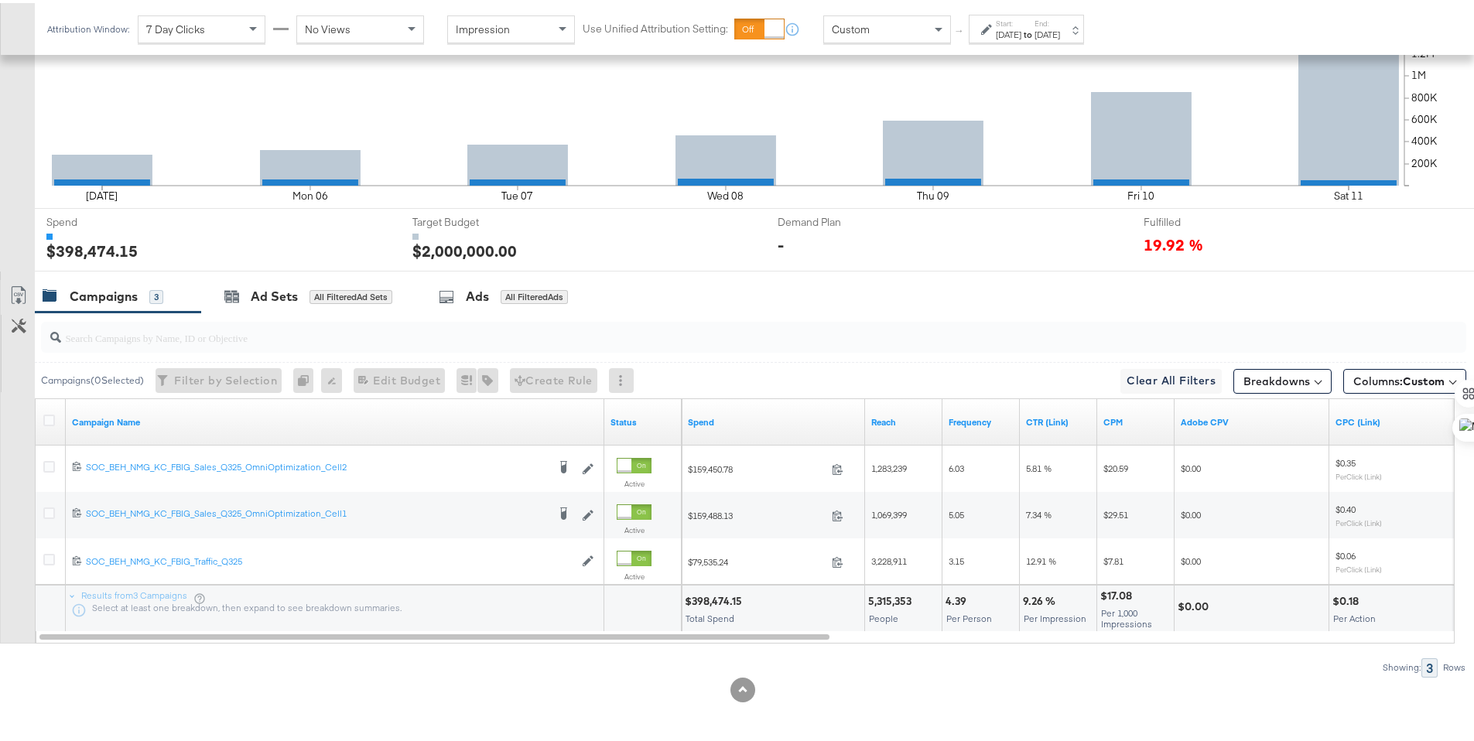
scroll to position [452, 0]
click at [49, 415] on icon at bounding box center [49, 417] width 12 height 12
click at [0, 0] on input "checkbox" at bounding box center [0, 0] width 0 height 0
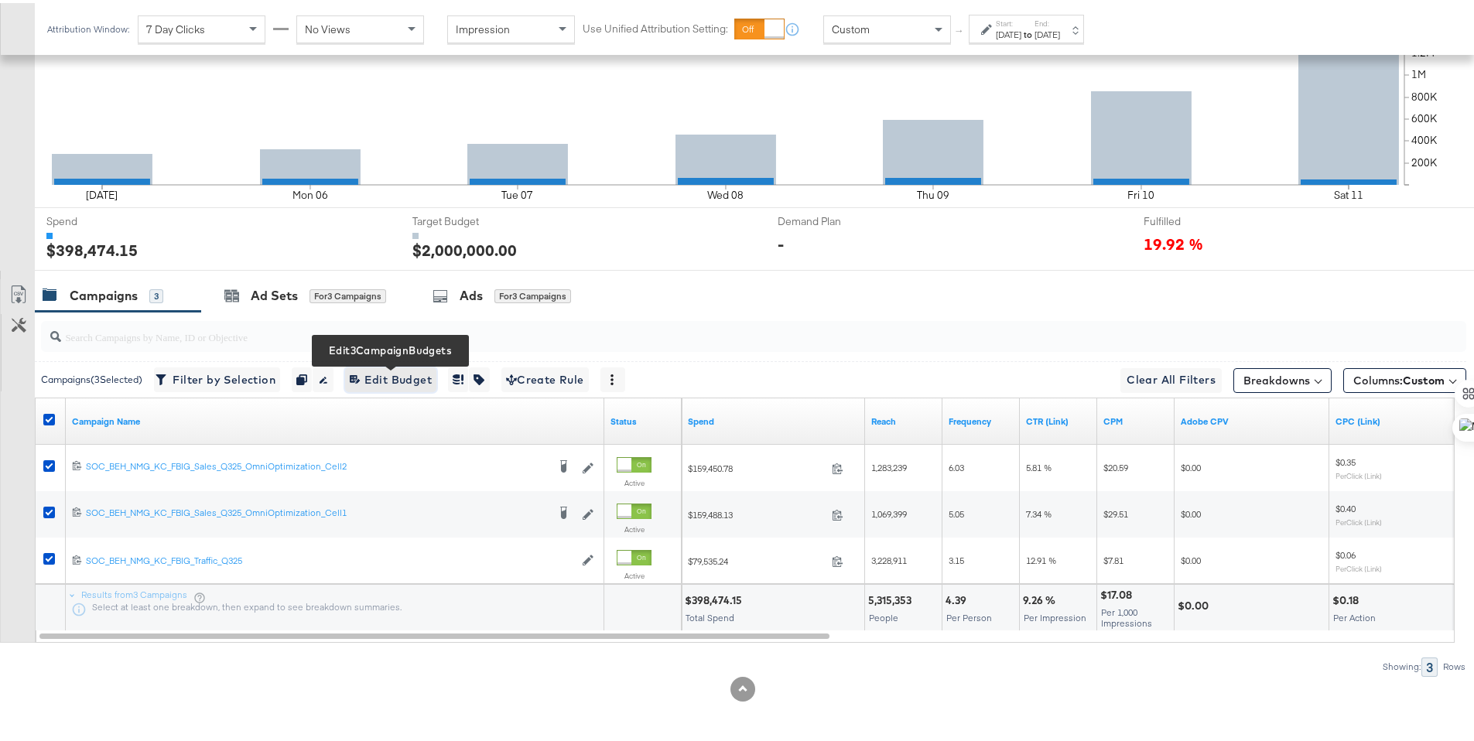
click at [429, 380] on span "Edit 3 Campaign Budgets Edit Budget" at bounding box center [391, 376] width 82 height 19
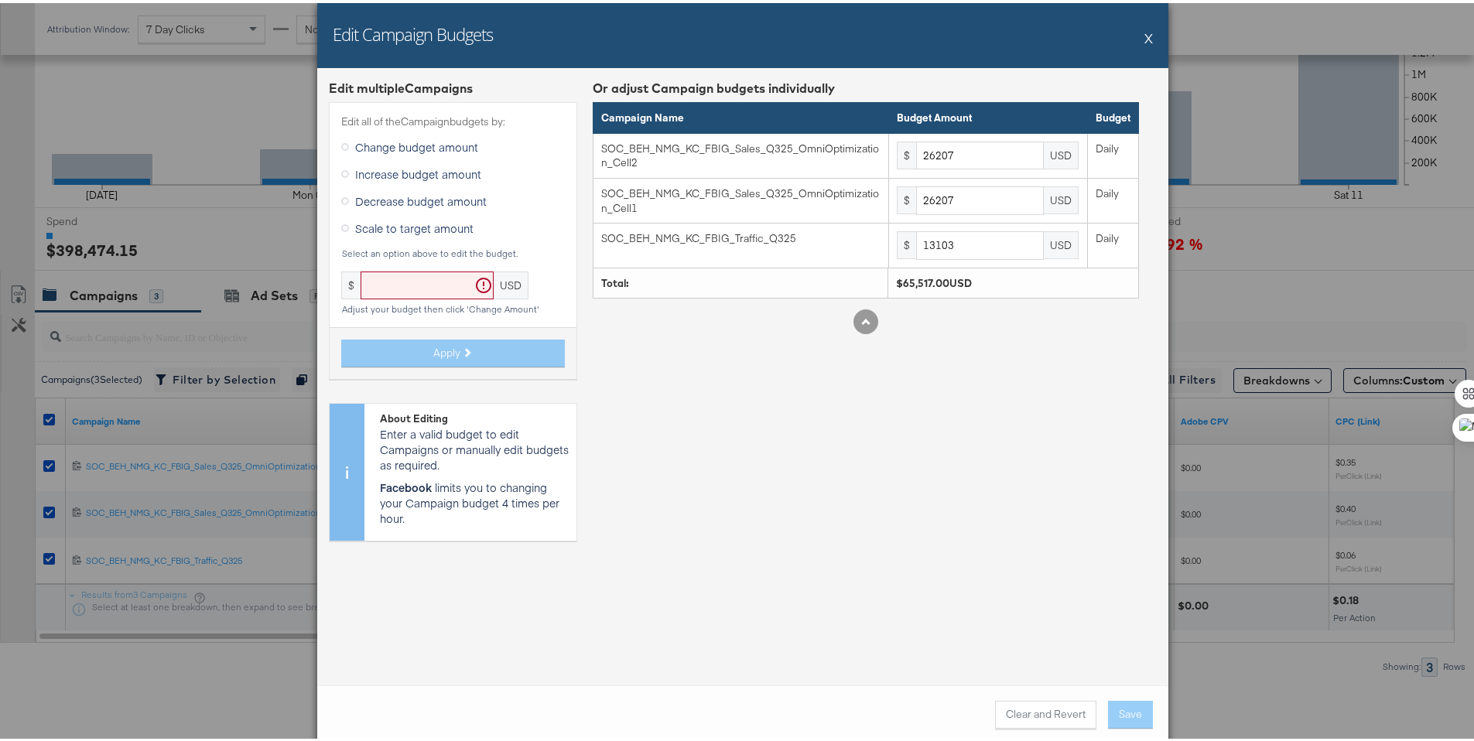
click at [1144, 41] on button "X" at bounding box center [1148, 34] width 9 height 31
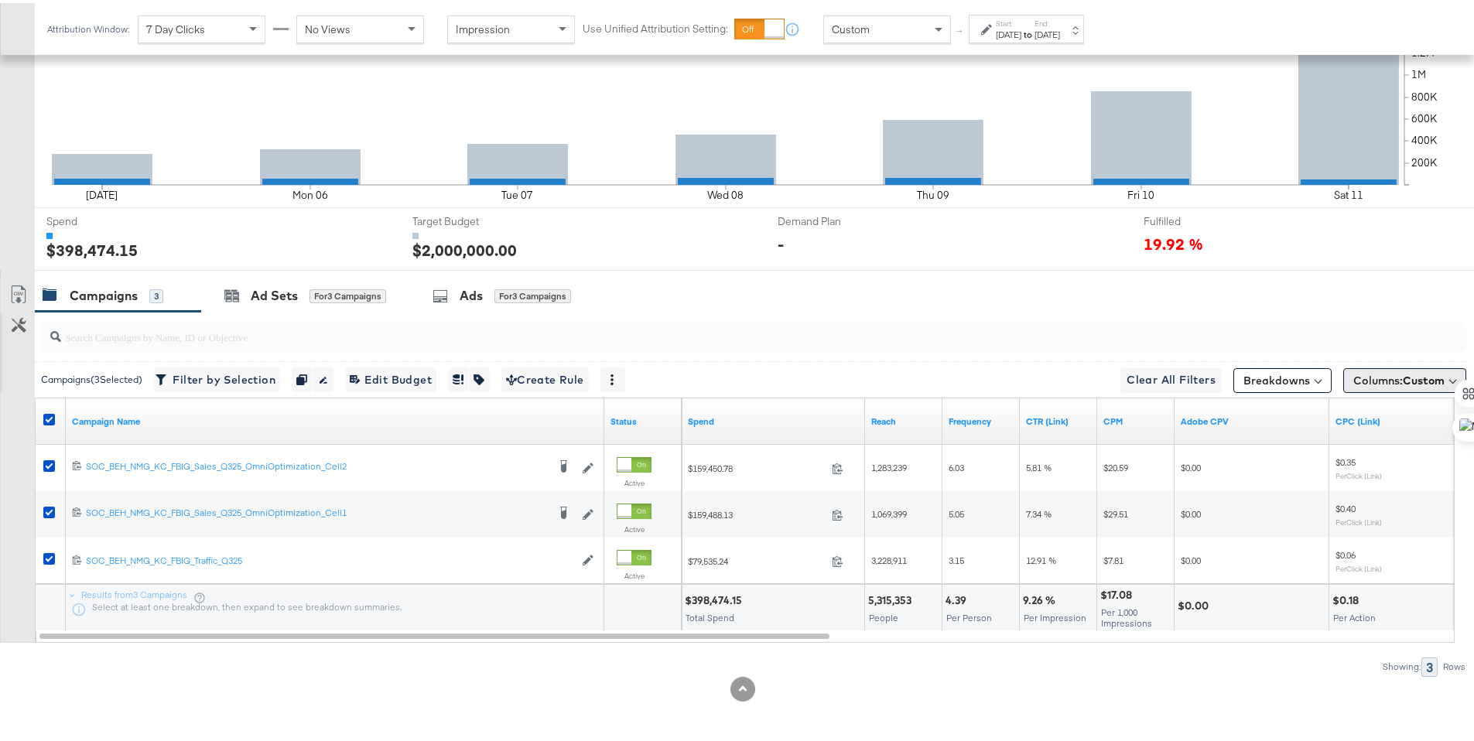
click at [1353, 376] on span "Columns: Custom" at bounding box center [1398, 377] width 91 height 15
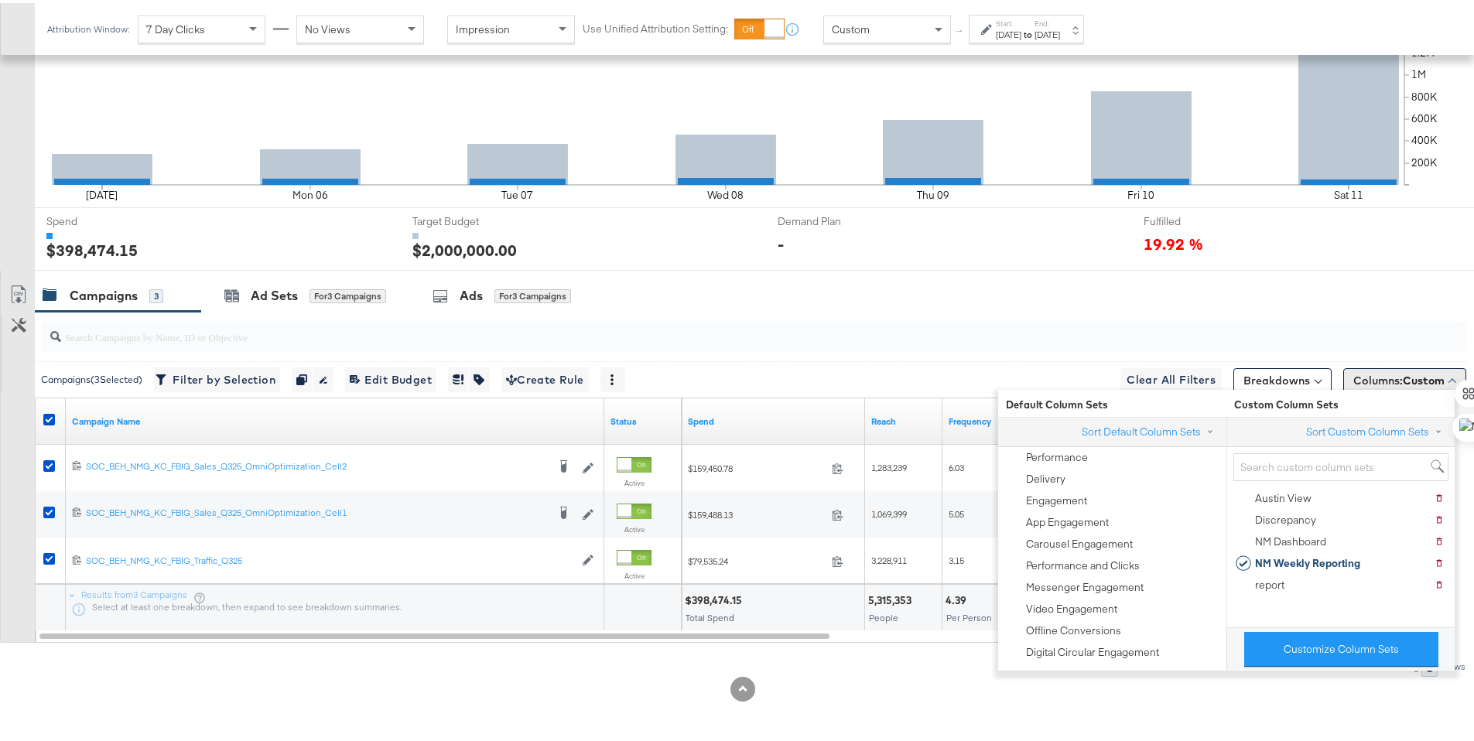
click at [1353, 376] on span "Columns: Custom" at bounding box center [1398, 377] width 91 height 15
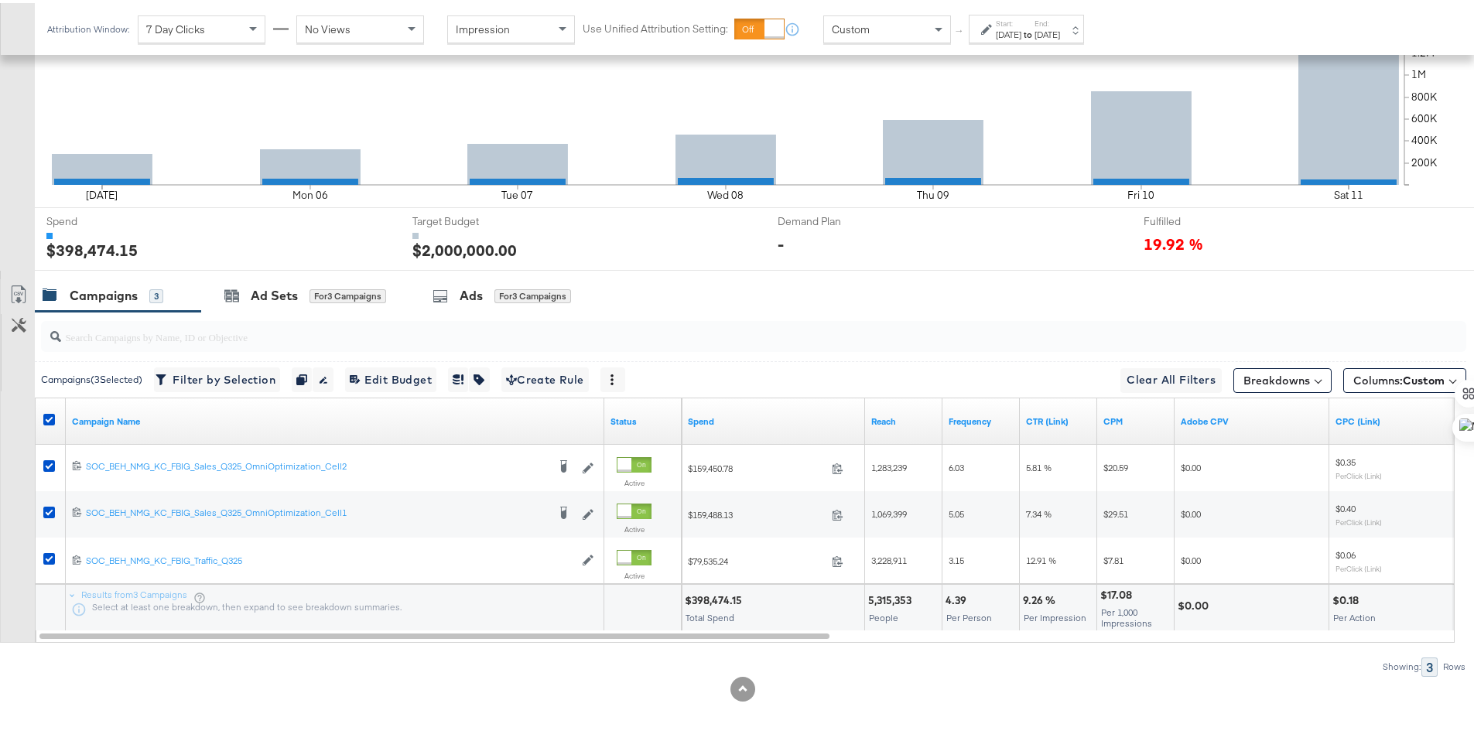
click at [26, 287] on icon at bounding box center [18, 291] width 19 height 19
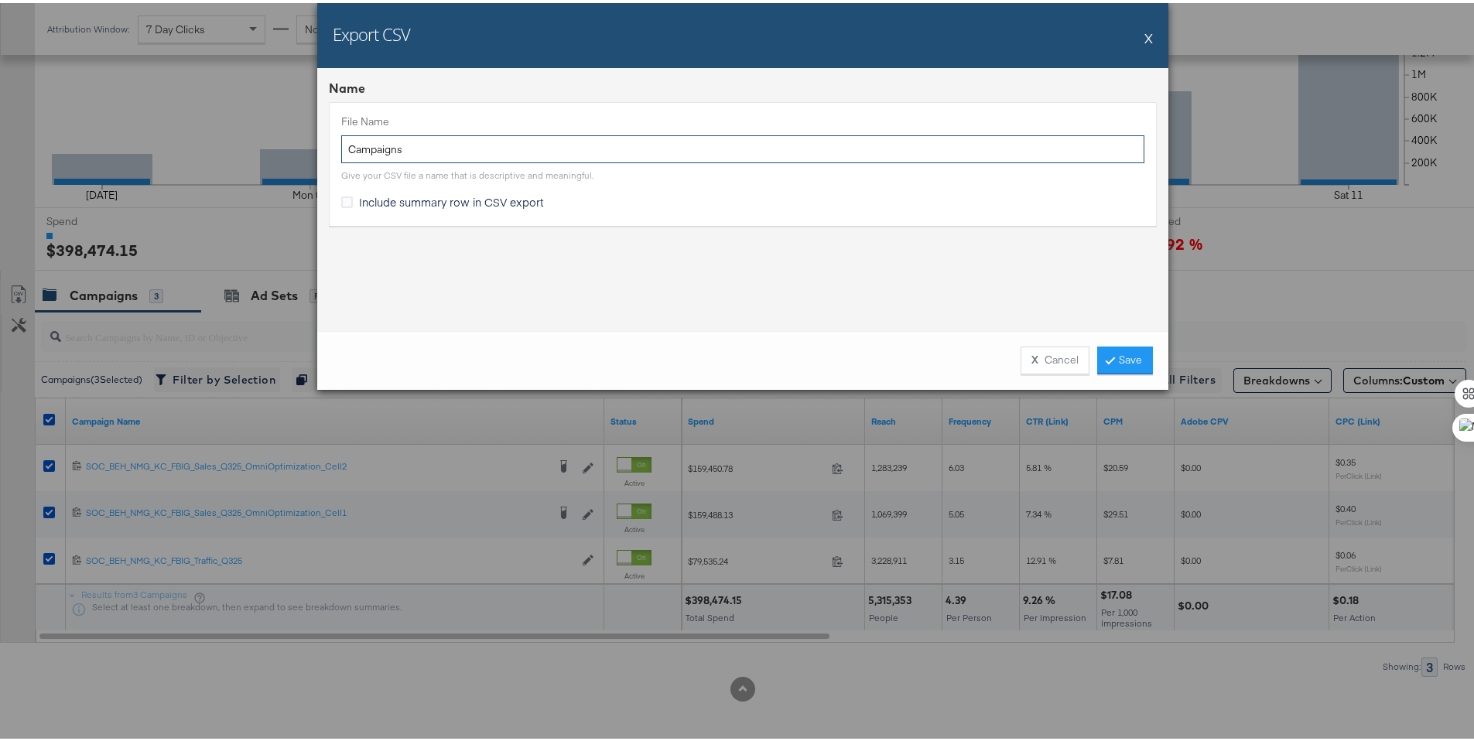
click at [343, 143] on input "Campaigns" at bounding box center [742, 146] width 803 height 29
type input "NM Campaigns"
drag, startPoint x: 365, startPoint y: 195, endPoint x: 488, endPoint y: 203, distance: 123.3
click at [365, 195] on span "Include summary row in CSV export" at bounding box center [451, 198] width 185 height 15
click at [0, 0] on input "Include summary row in CSV export" at bounding box center [0, 0] width 0 height 0
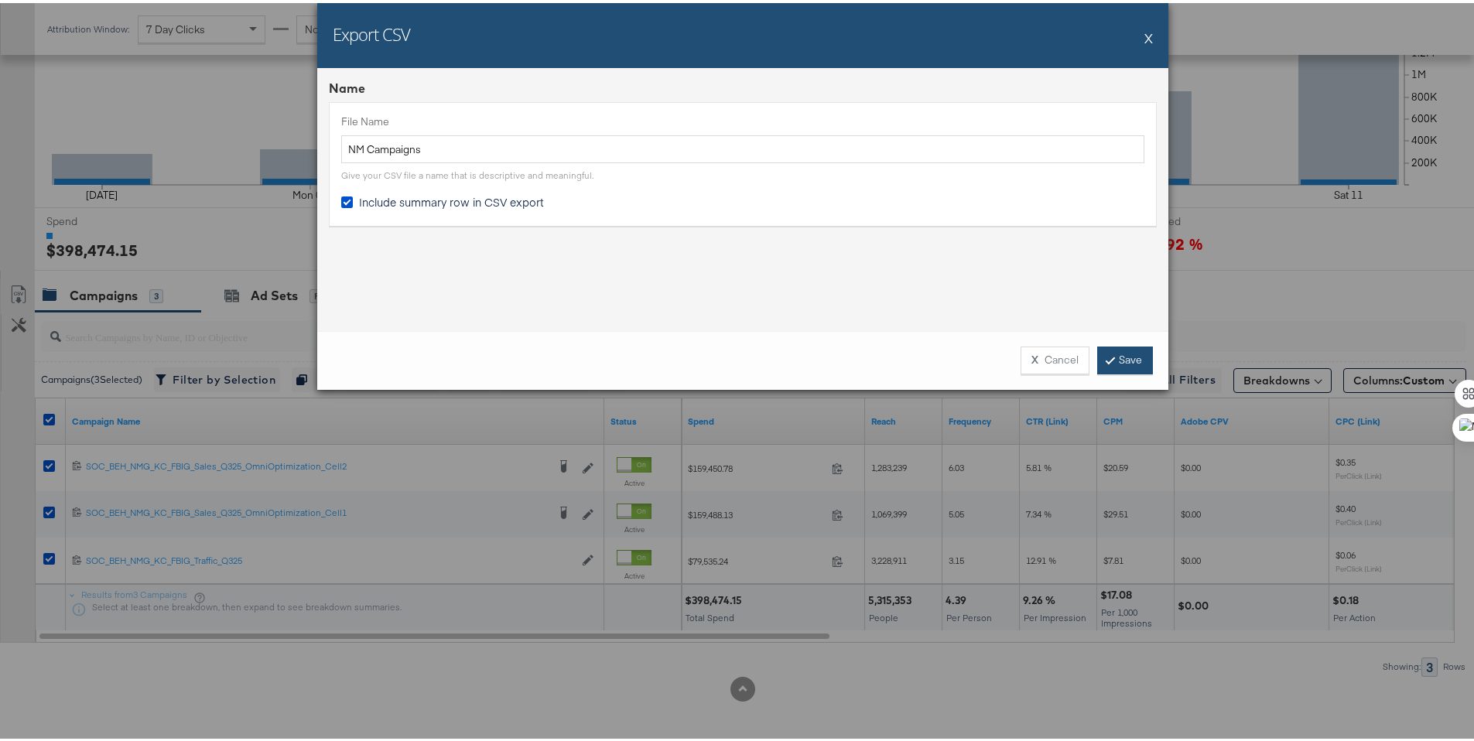
click at [1131, 357] on link "Save" at bounding box center [1125, 357] width 56 height 28
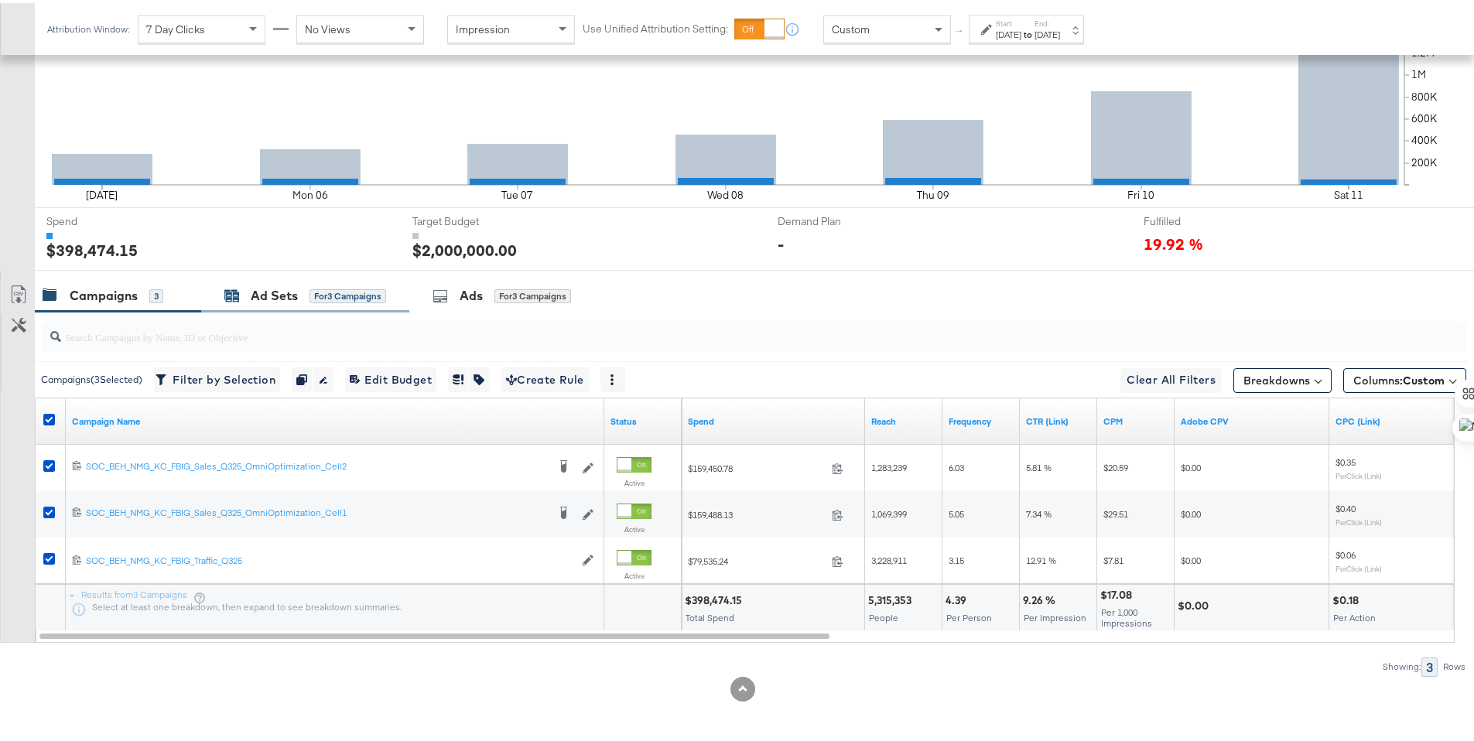
click at [255, 299] on div "Ad Sets" at bounding box center [274, 293] width 47 height 18
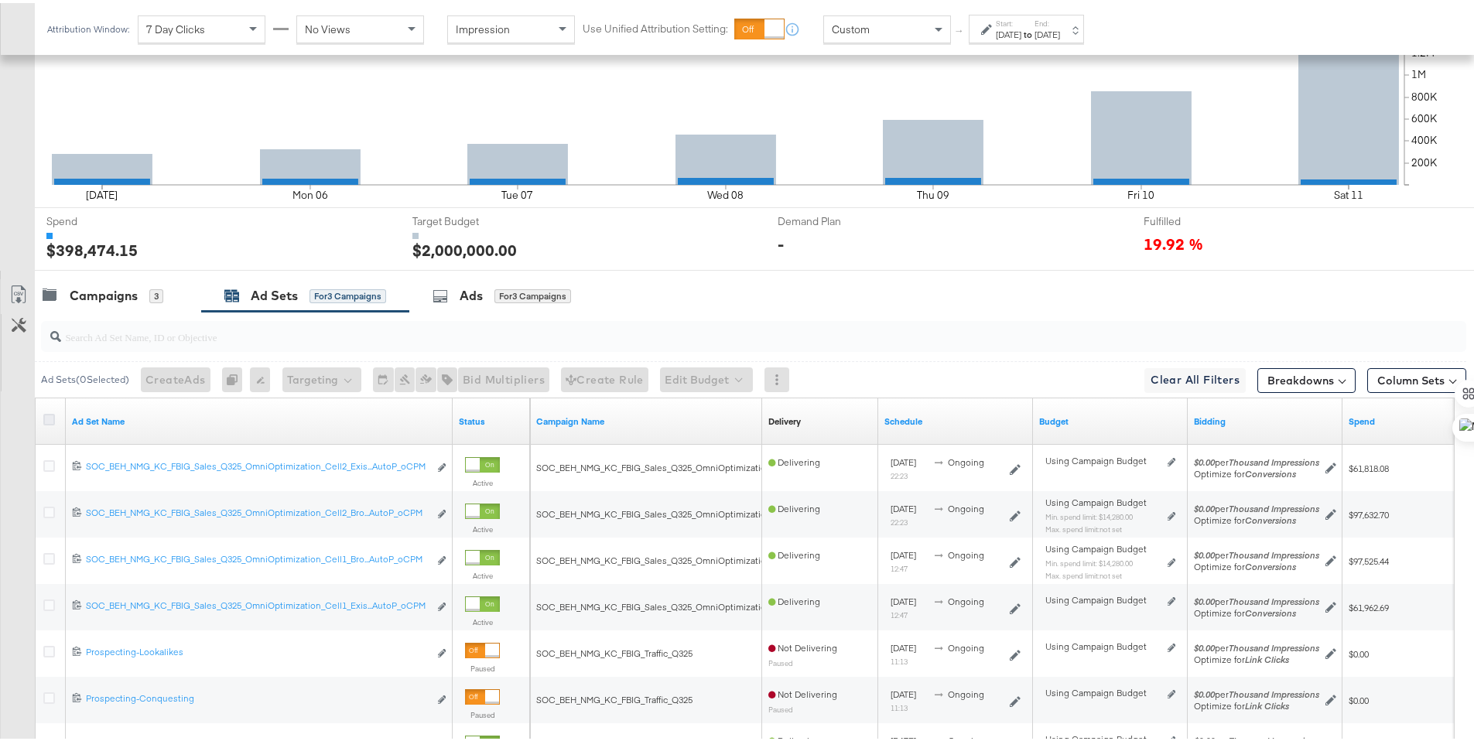
click at [47, 415] on icon at bounding box center [49, 417] width 12 height 12
click at [0, 0] on input "checkbox" at bounding box center [0, 0] width 0 height 0
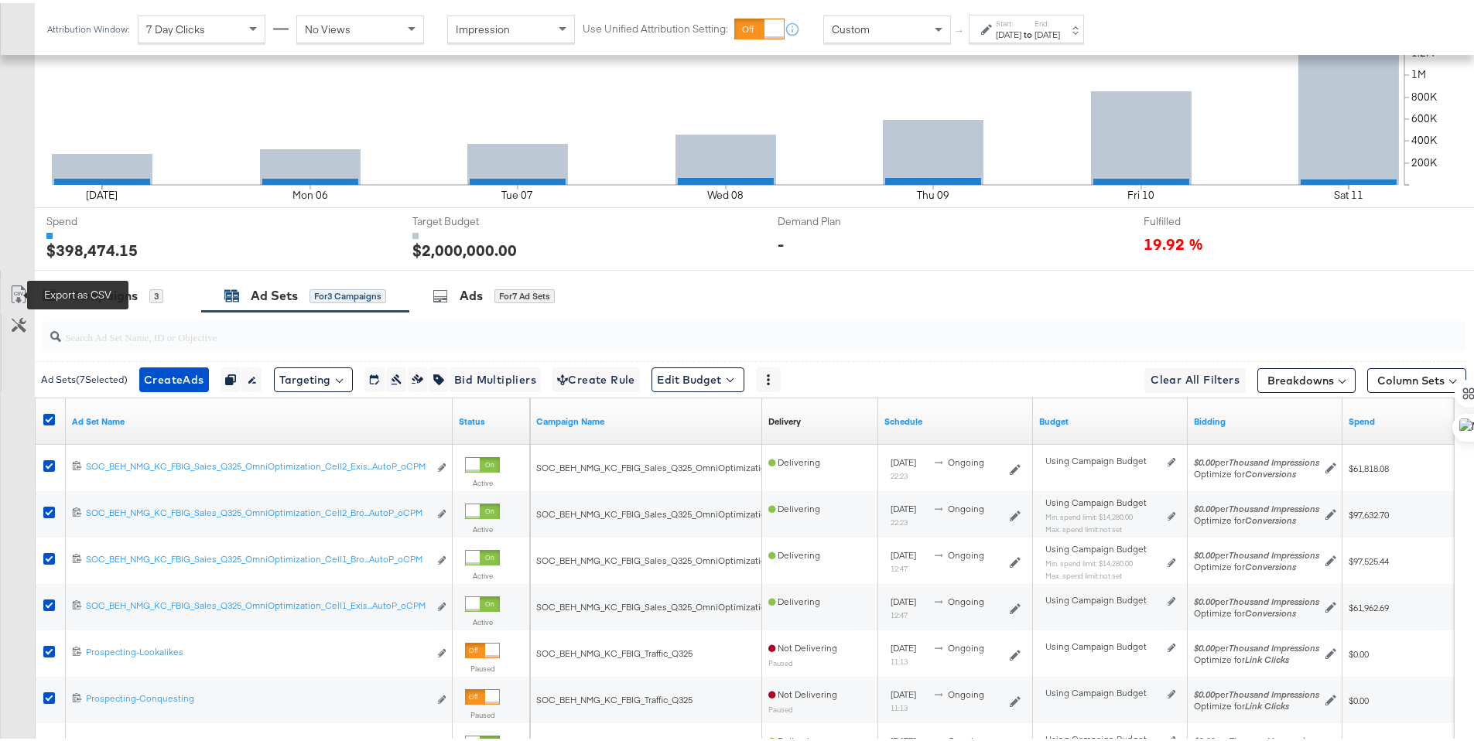
click at [20, 296] on icon at bounding box center [18, 291] width 19 height 19
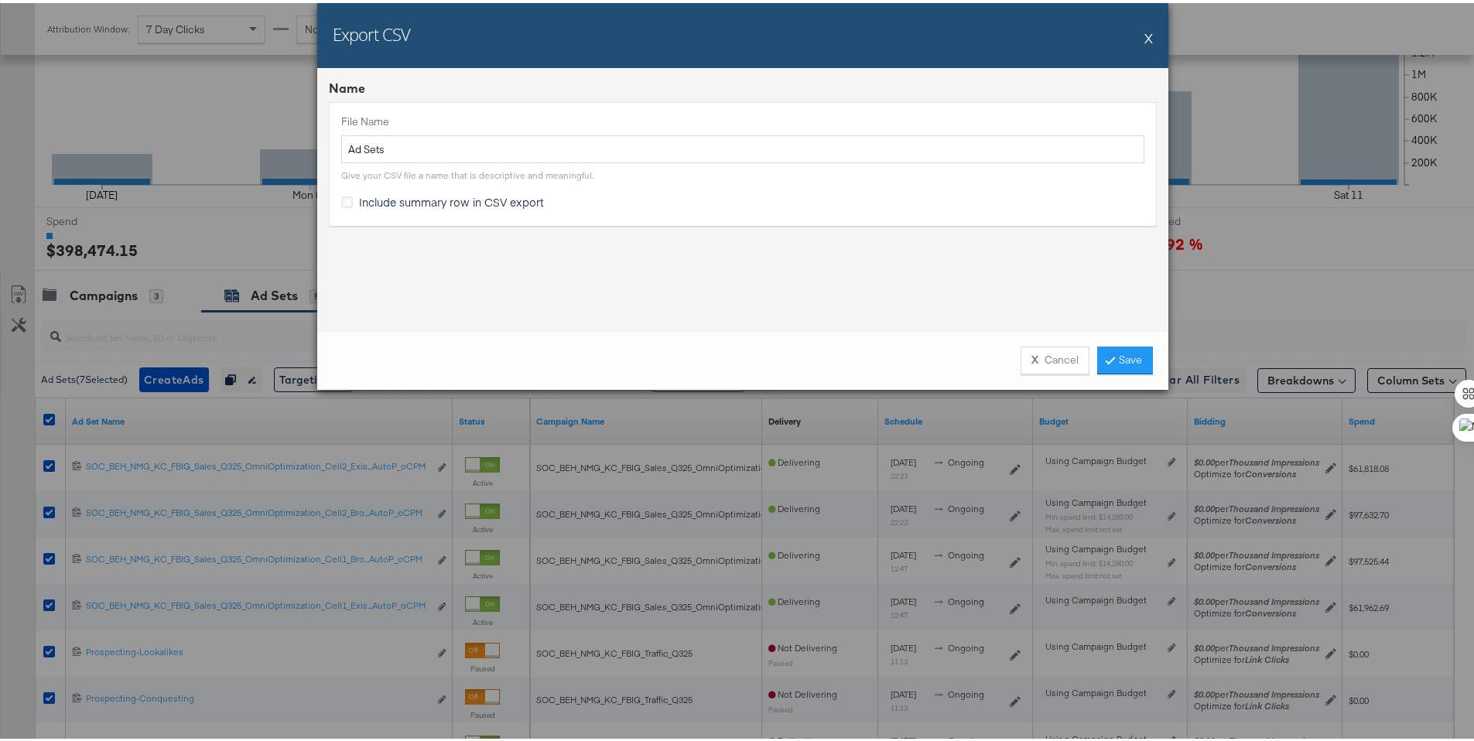
click at [1035, 361] on button "X Cancel" at bounding box center [1054, 357] width 69 height 28
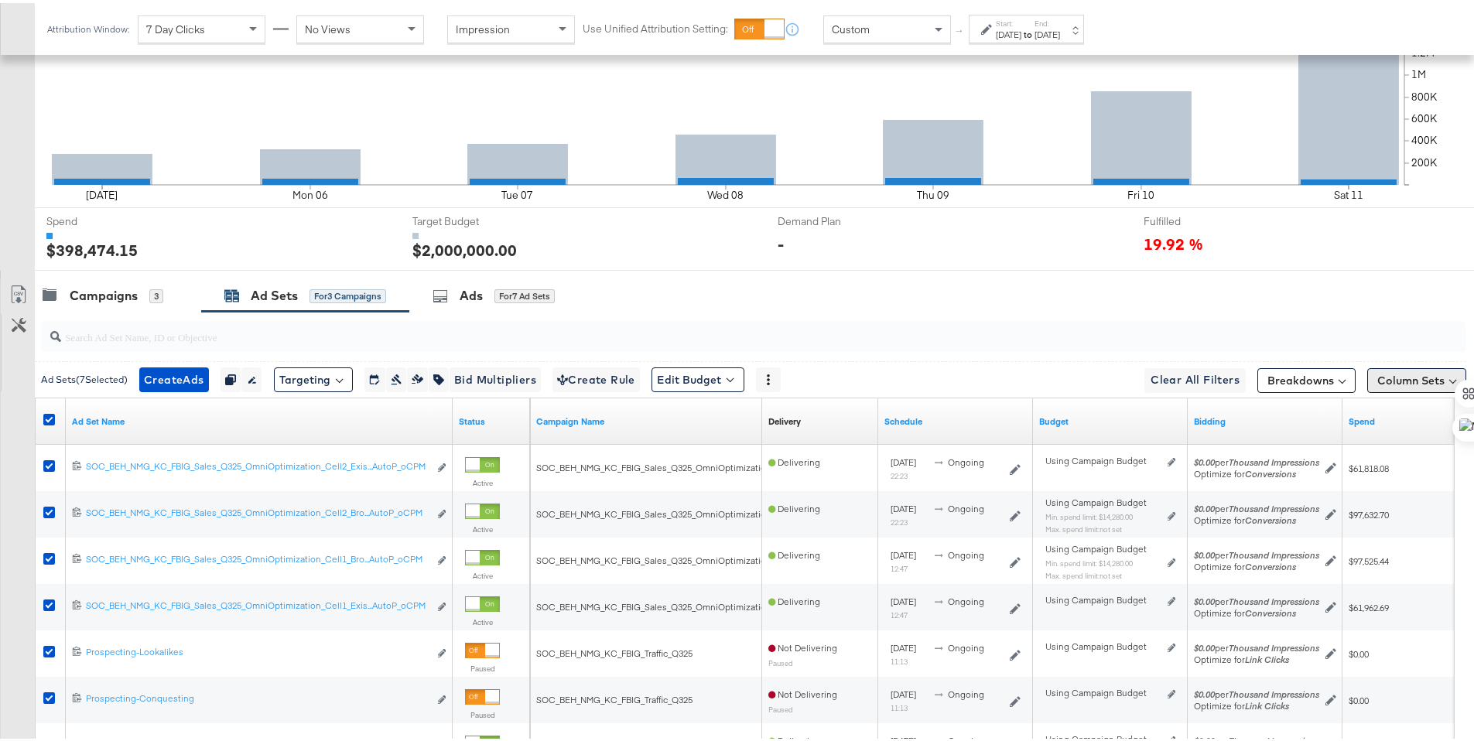
click at [1380, 379] on button "Column Sets" at bounding box center [1416, 377] width 99 height 25
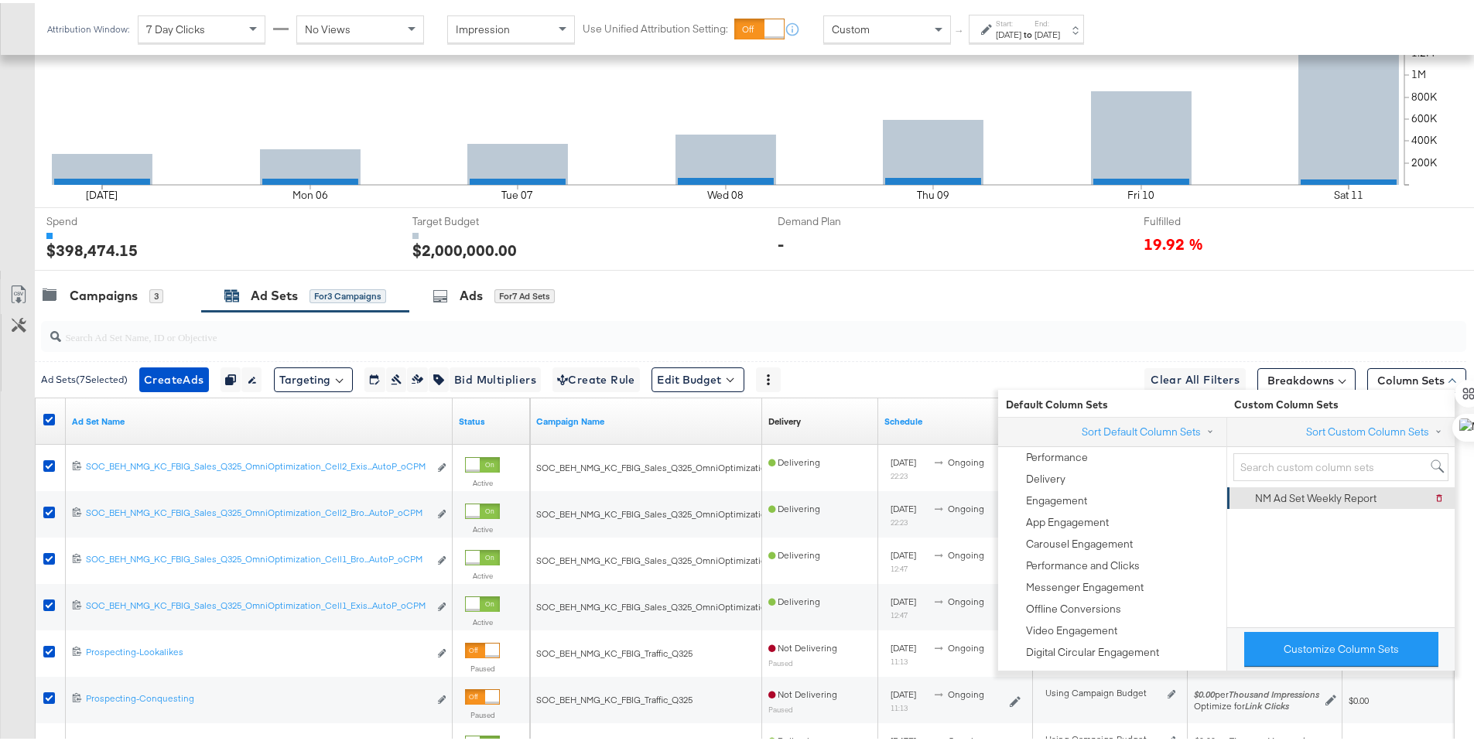
click at [1377, 496] on div "NM Ad Set Weekly Report Delete NM Ad Set Weekly Report" at bounding box center [1340, 495] width 208 height 22
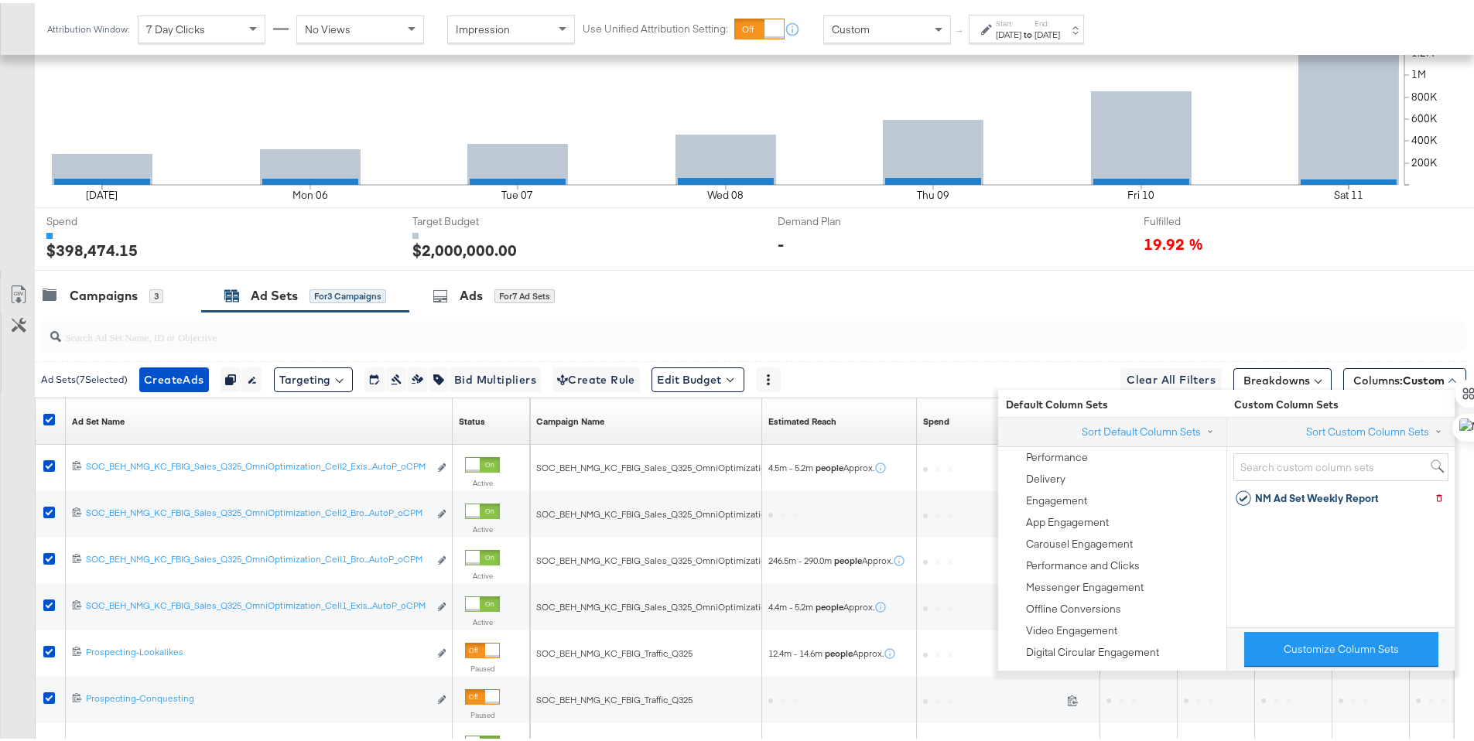
click at [1319, 319] on input "search" at bounding box center [698, 328] width 1274 height 30
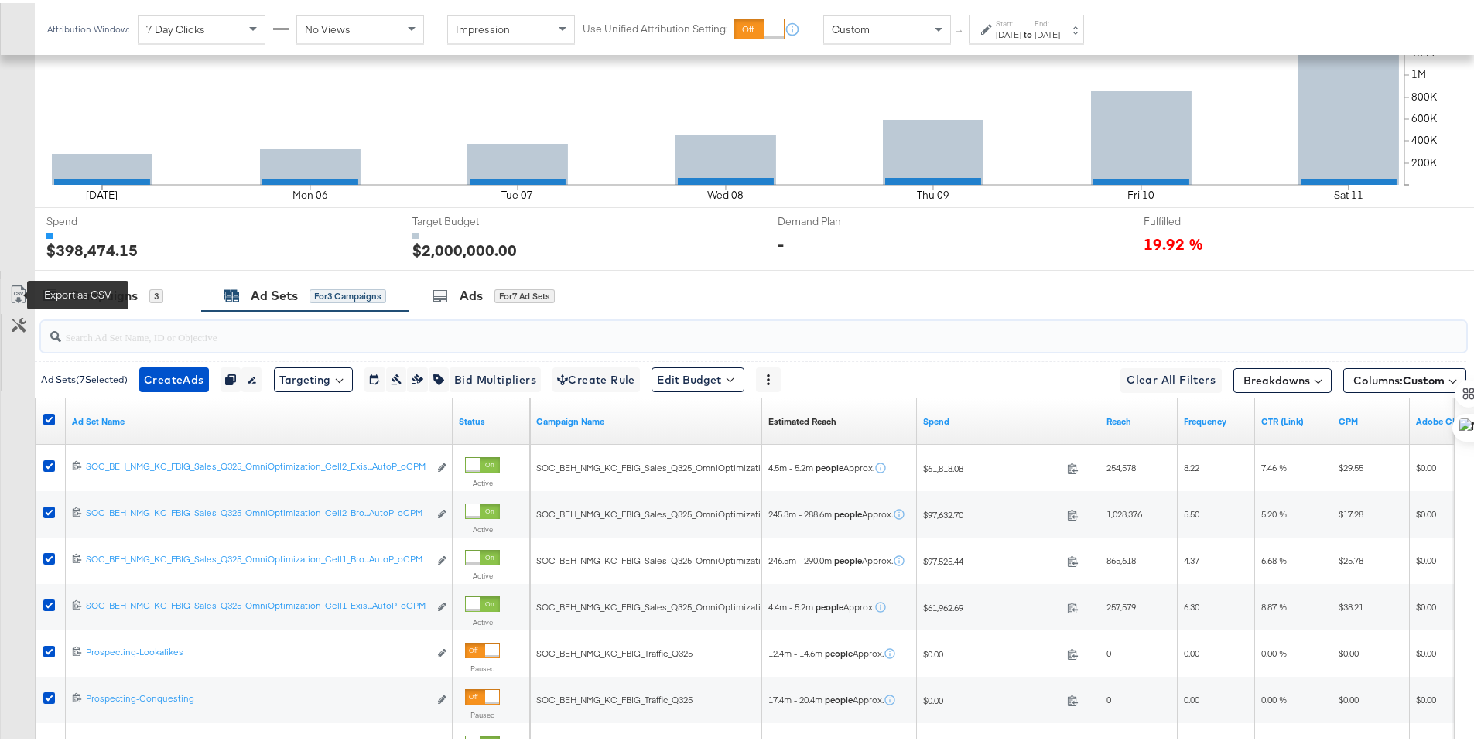
click at [15, 289] on icon at bounding box center [18, 291] width 19 height 19
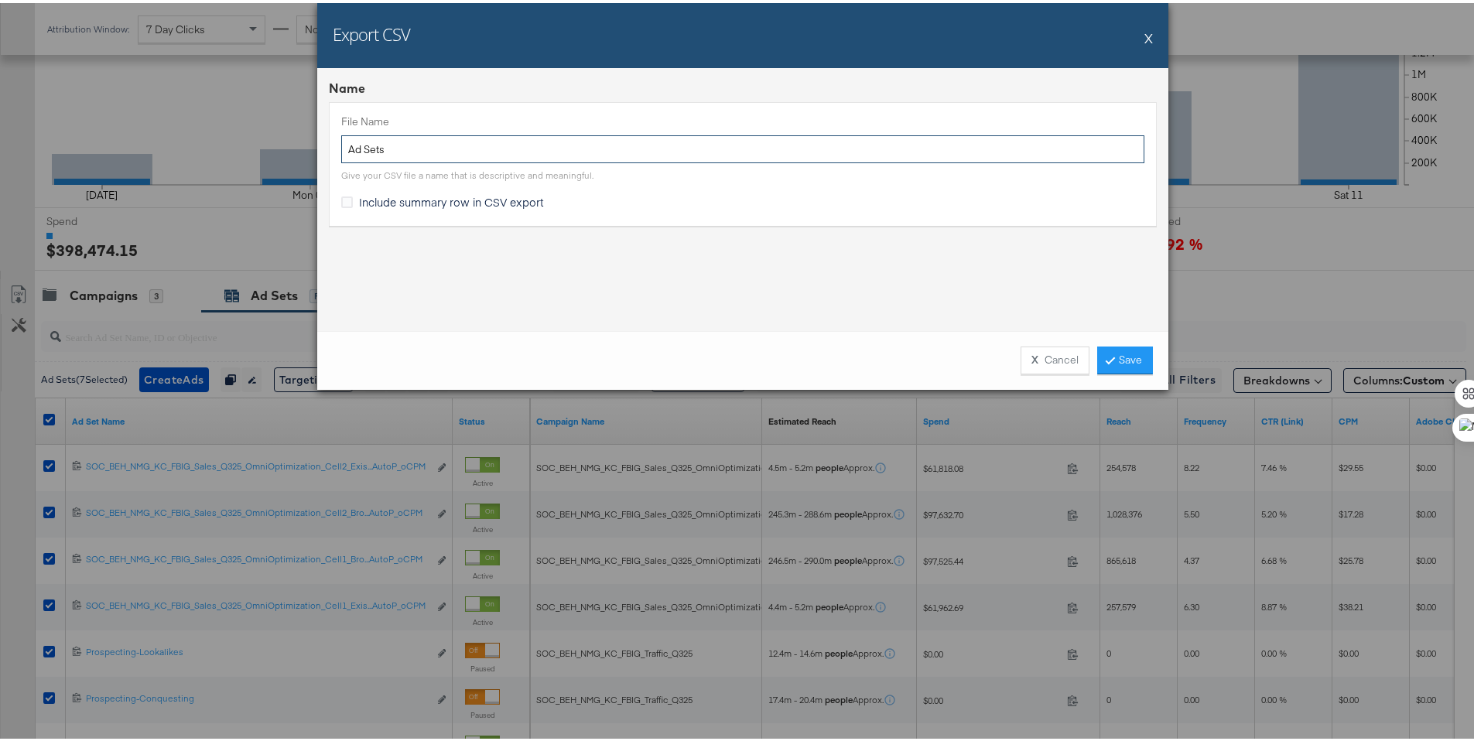
click at [342, 152] on input "Ad Sets" at bounding box center [742, 146] width 803 height 29
type input "NM Ad Sets"
click at [478, 194] on span "Include summary row in CSV export" at bounding box center [451, 198] width 185 height 15
click at [0, 0] on input "Include summary row in CSV export" at bounding box center [0, 0] width 0 height 0
click at [1097, 352] on link "Save" at bounding box center [1125, 357] width 56 height 28
